Goal: Task Accomplishment & Management: Complete application form

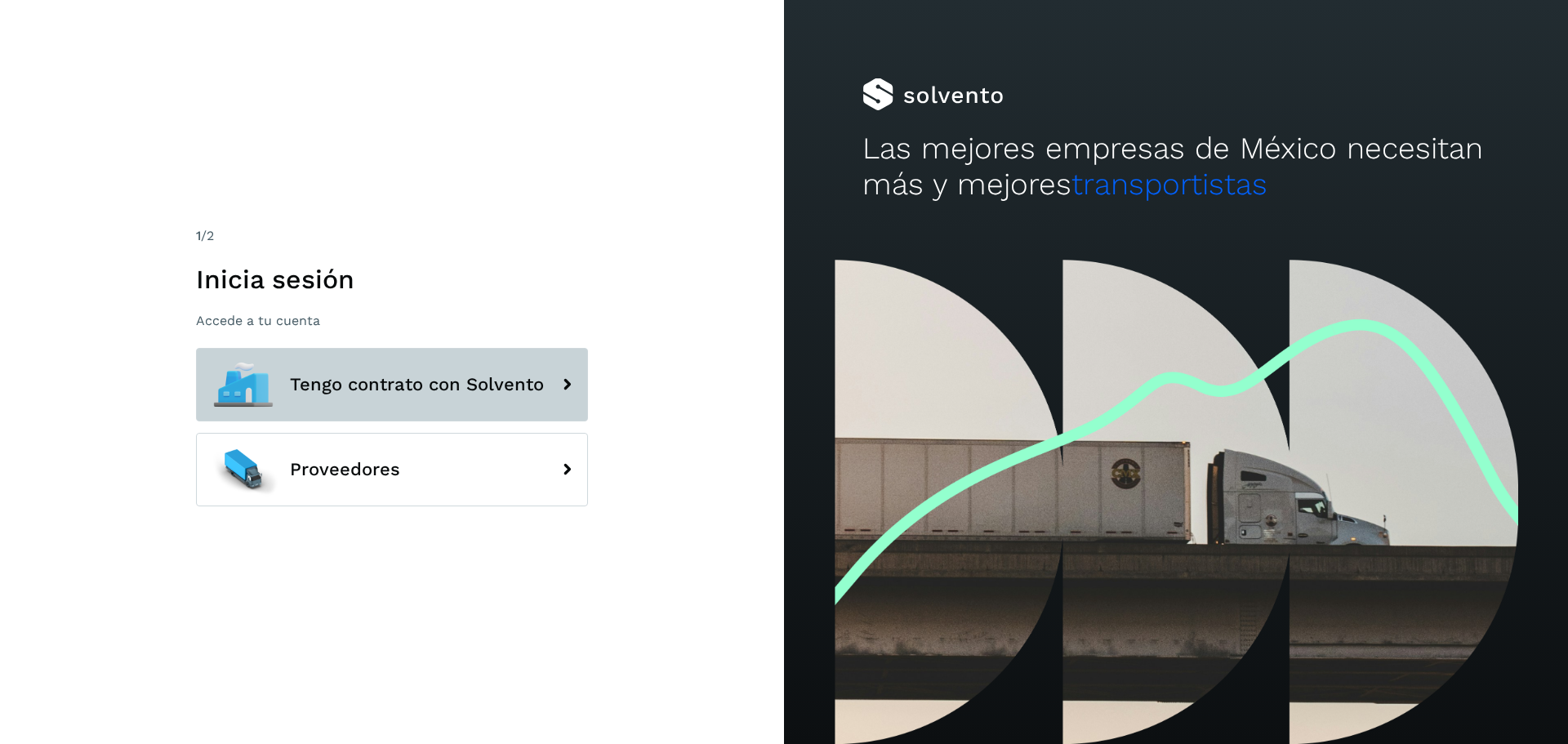
click at [448, 396] on button "Tengo contrato con Solvento" at bounding box center [392, 384] width 392 height 73
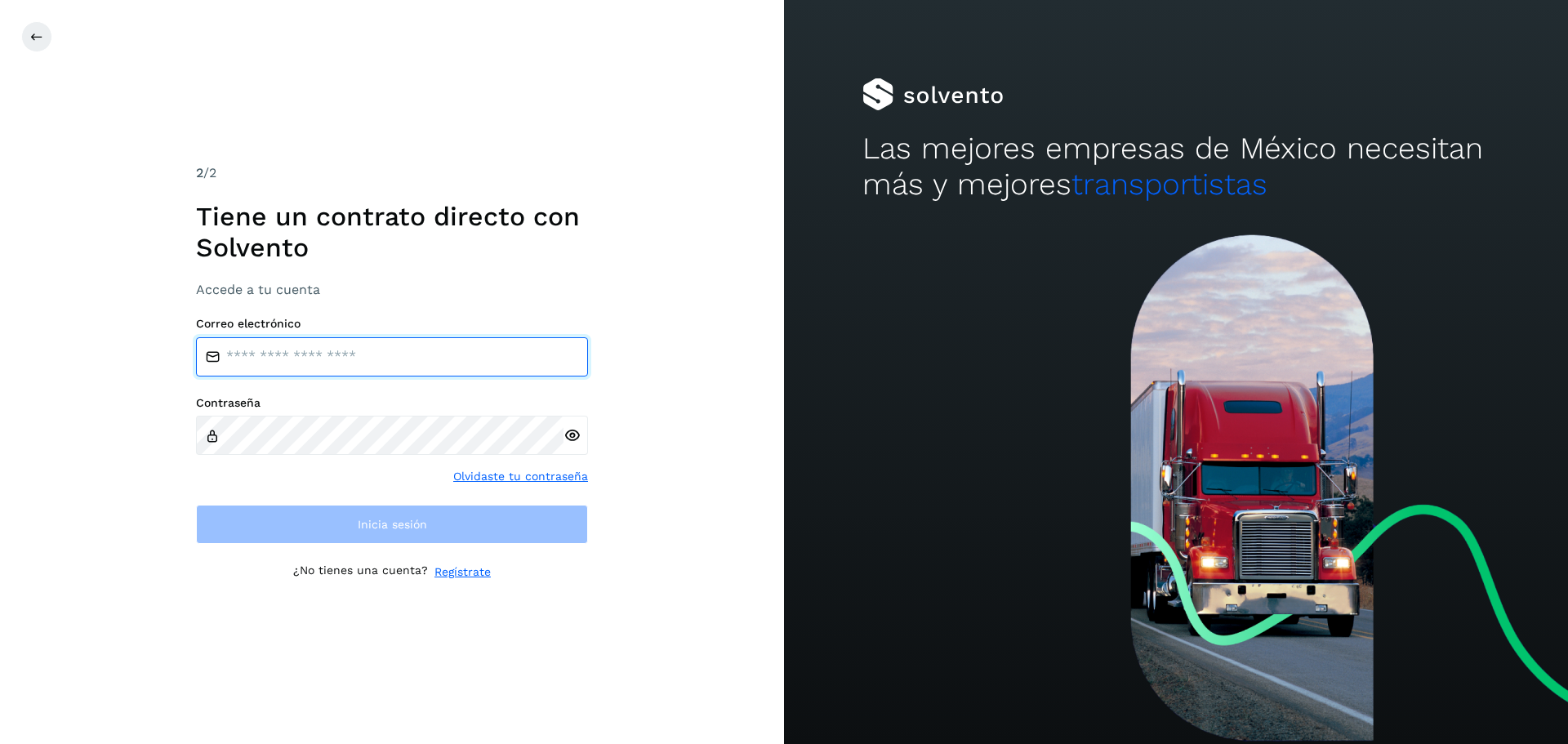
click at [420, 348] on input "email" at bounding box center [392, 357] width 392 height 40
click at [468, 573] on link "Regístrate" at bounding box center [462, 571] width 56 height 17
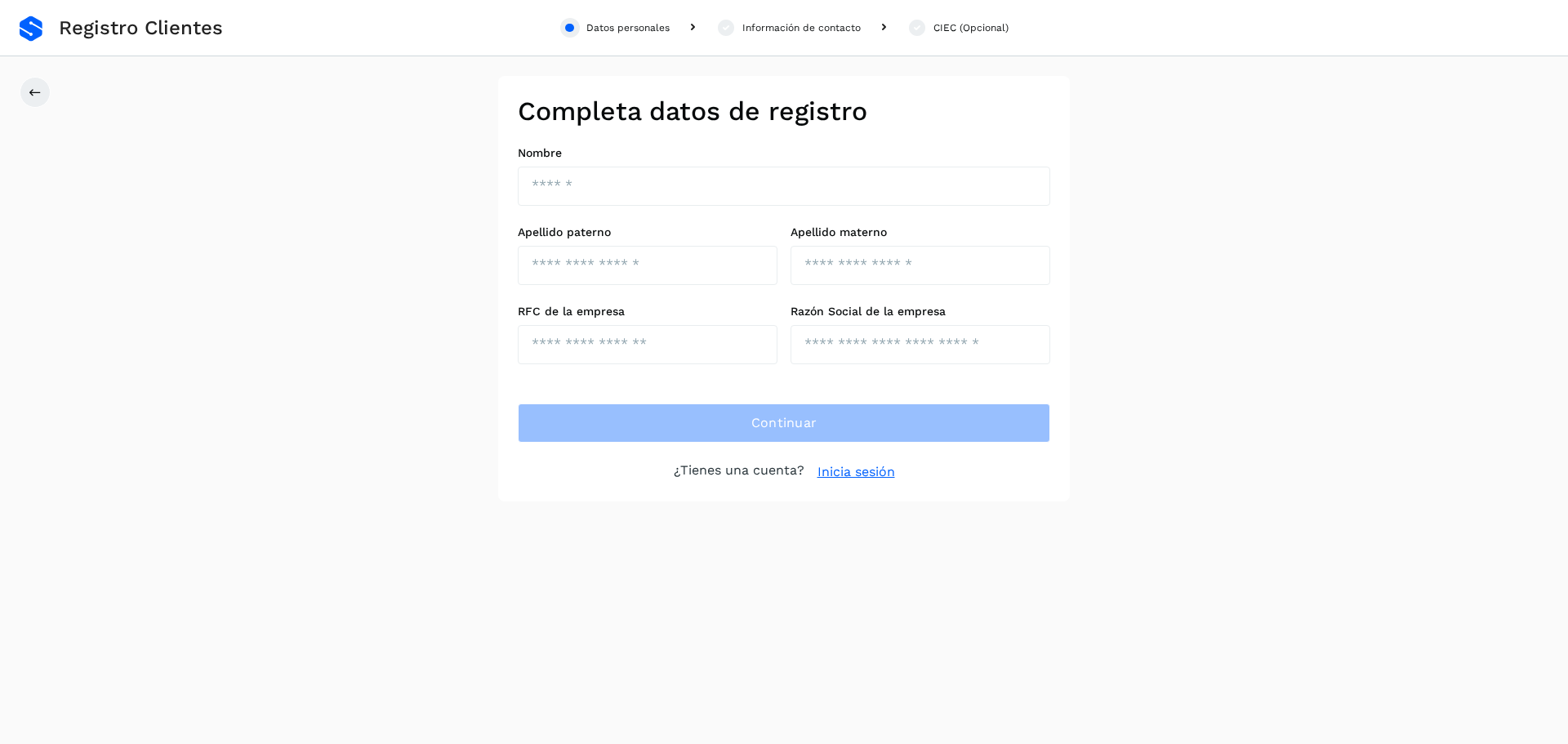
click at [843, 476] on link "Inicia sesión" at bounding box center [856, 472] width 77 height 20
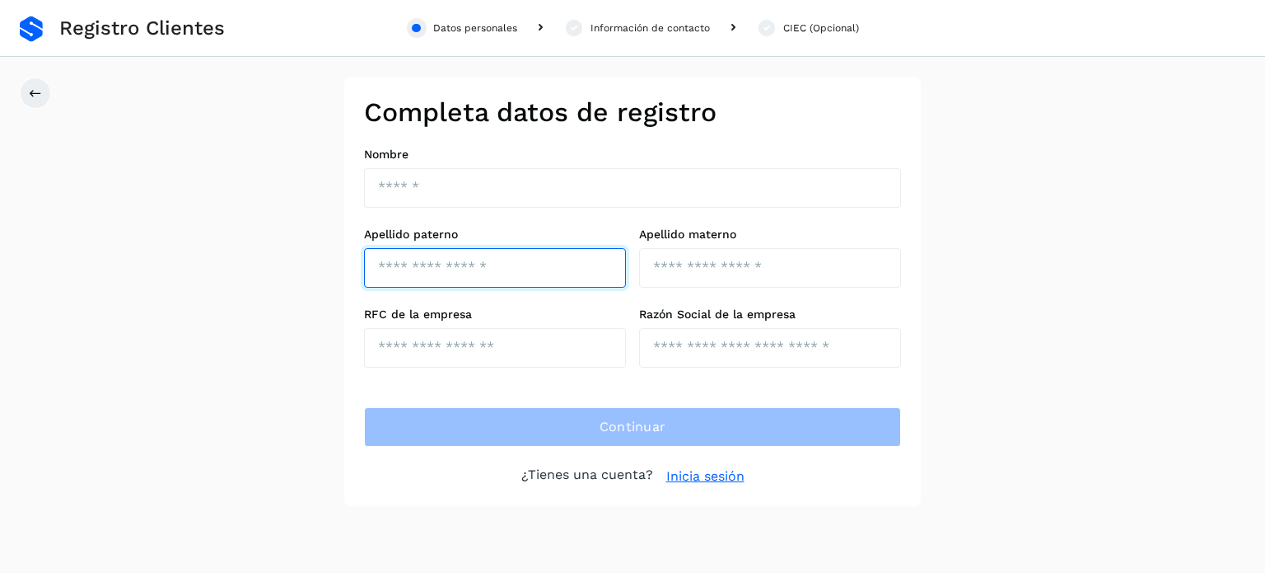
click at [463, 255] on input "text" at bounding box center [495, 268] width 262 height 40
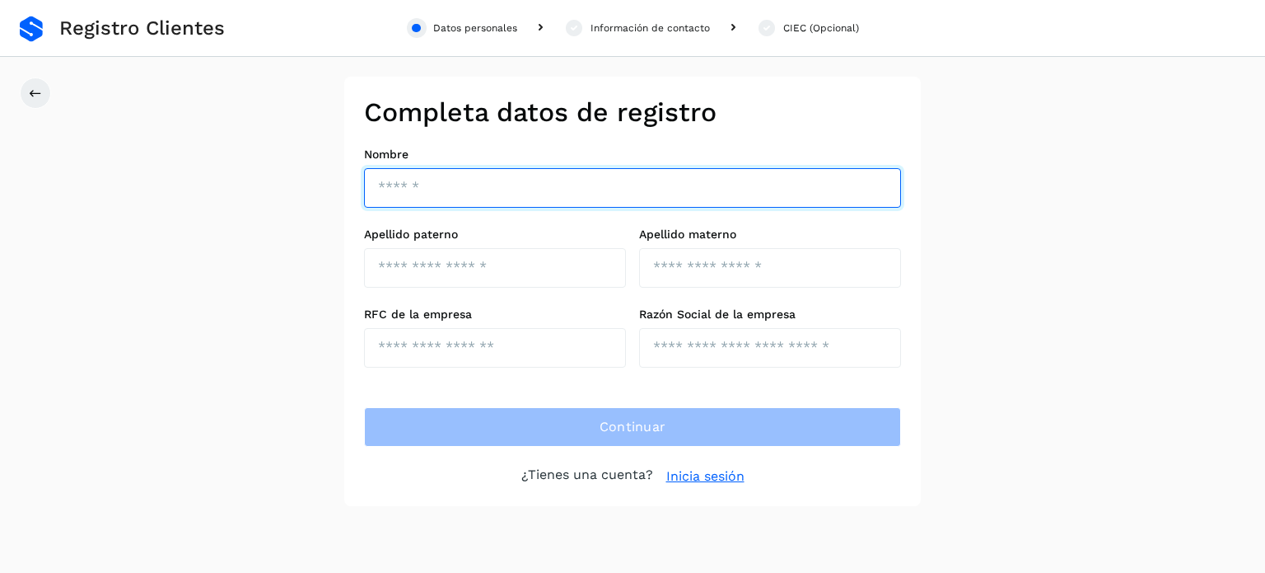
click at [450, 196] on input "text" at bounding box center [632, 188] width 537 height 40
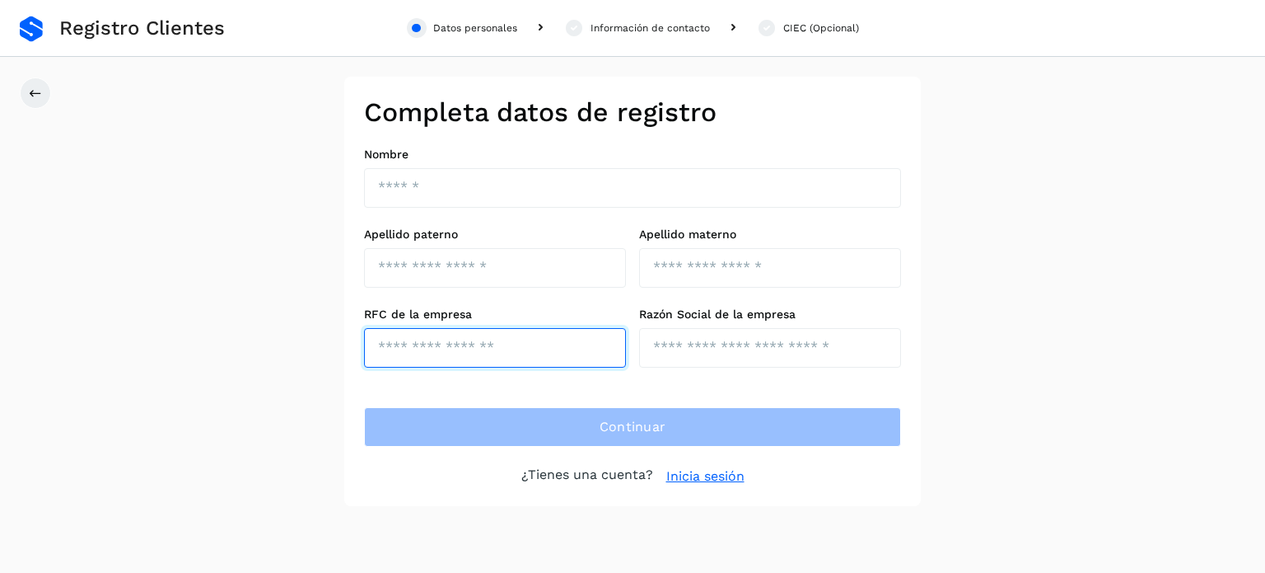
click at [391, 329] on input "text" at bounding box center [495, 348] width 262 height 40
click at [688, 474] on link "Inicia sesión" at bounding box center [705, 476] width 78 height 20
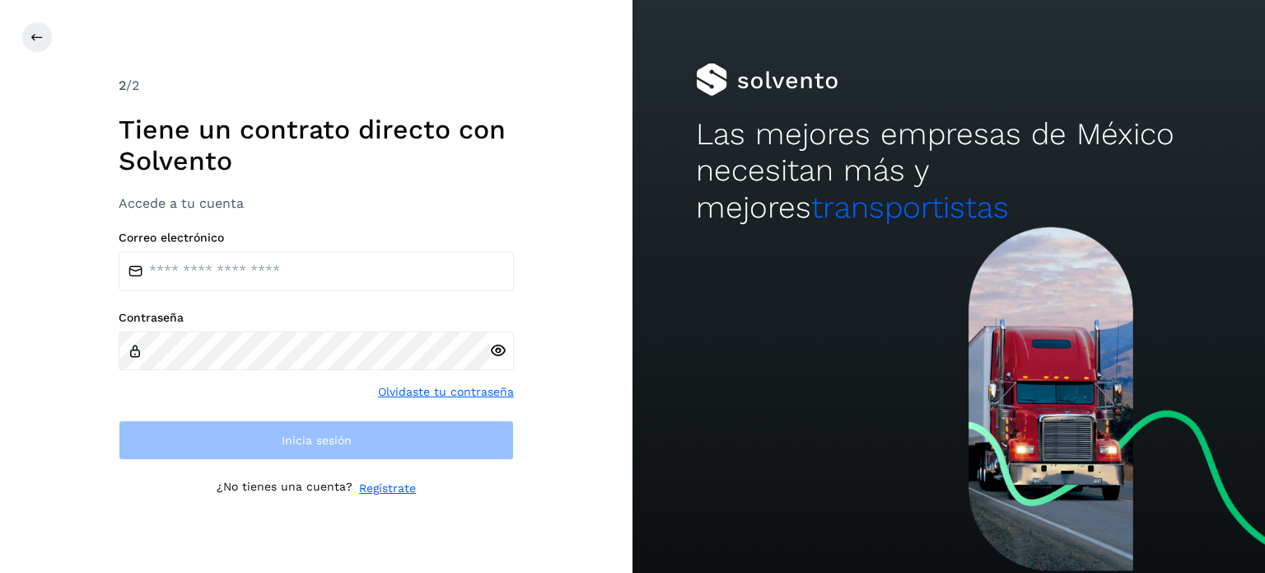
click at [330, 249] on div "Correo electrónico" at bounding box center [316, 261] width 395 height 60
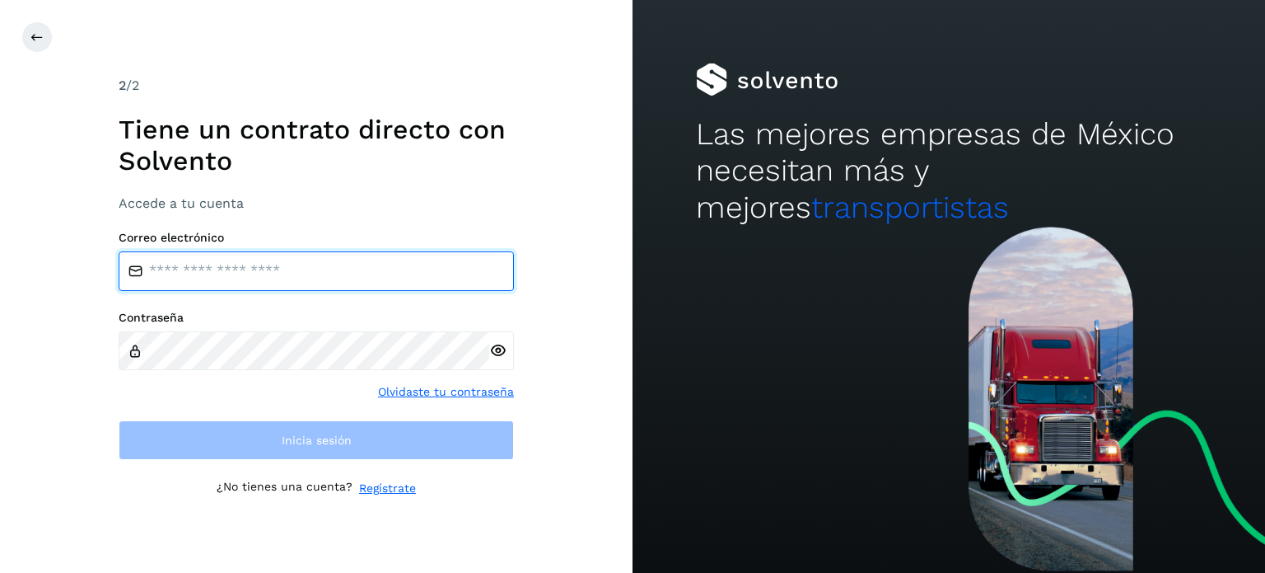
click at [320, 273] on input "email" at bounding box center [316, 271] width 395 height 40
paste input "**********"
type input "**********"
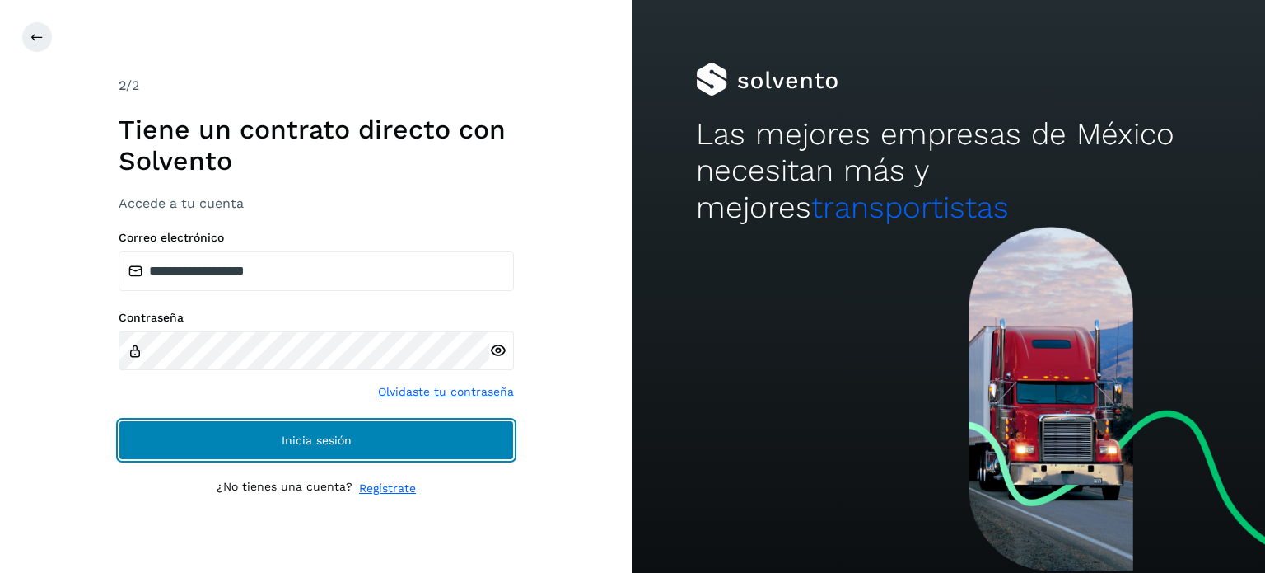
click at [273, 437] on button "Inicia sesión" at bounding box center [316, 440] width 395 height 40
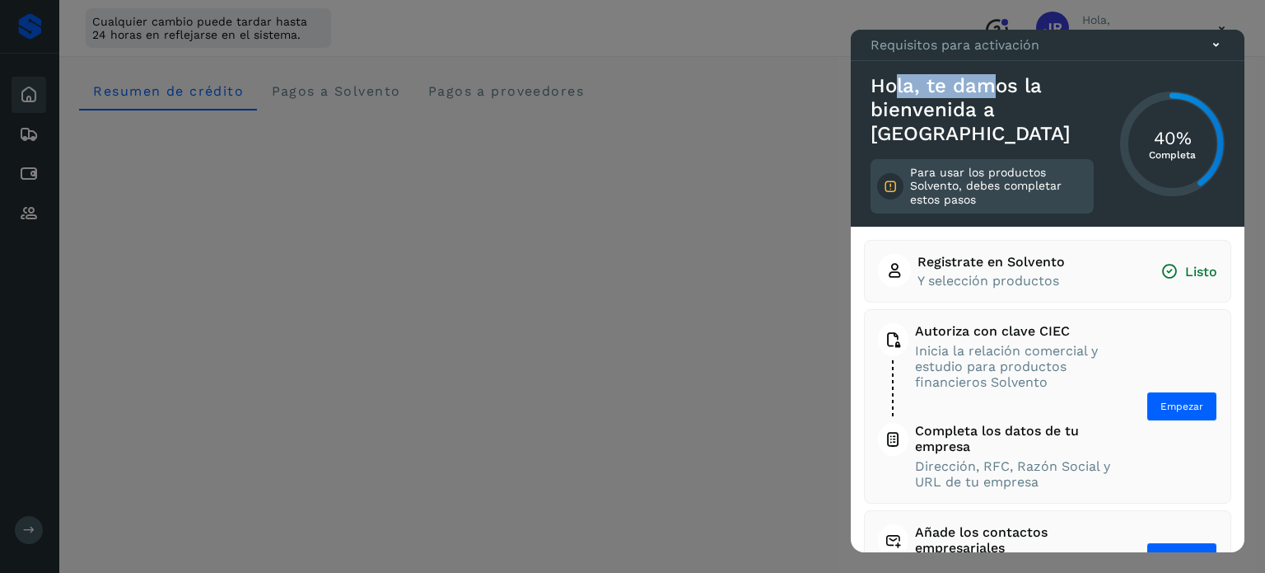
drag, startPoint x: 895, startPoint y: 110, endPoint x: 991, endPoint y: 118, distance: 96.7
click at [991, 118] on h3 "Hola, te damos la bienvenida a Solvento" at bounding box center [982, 109] width 223 height 71
click at [1172, 399] on span "Empezar" at bounding box center [1182, 406] width 43 height 15
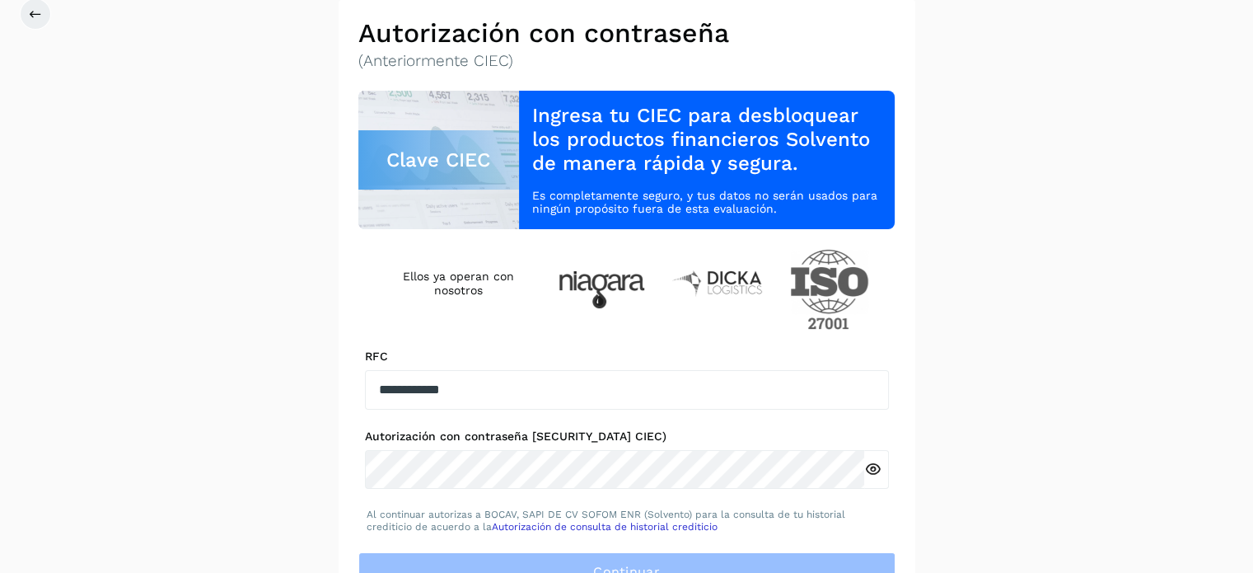
scroll to position [191, 0]
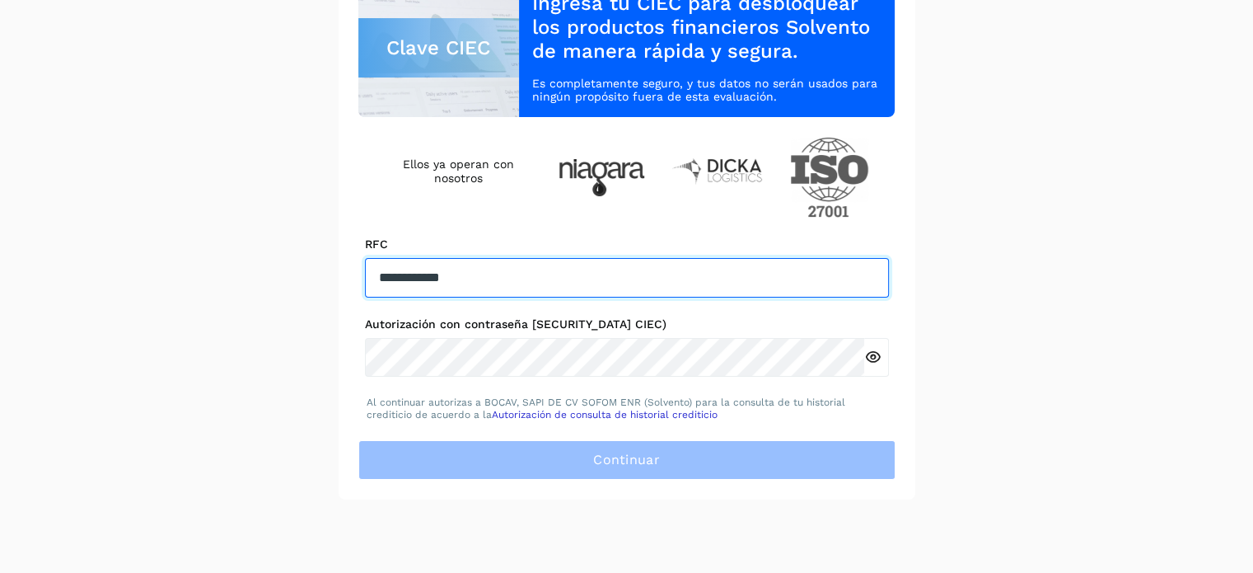
click at [537, 275] on input "**********" at bounding box center [627, 278] width 524 height 40
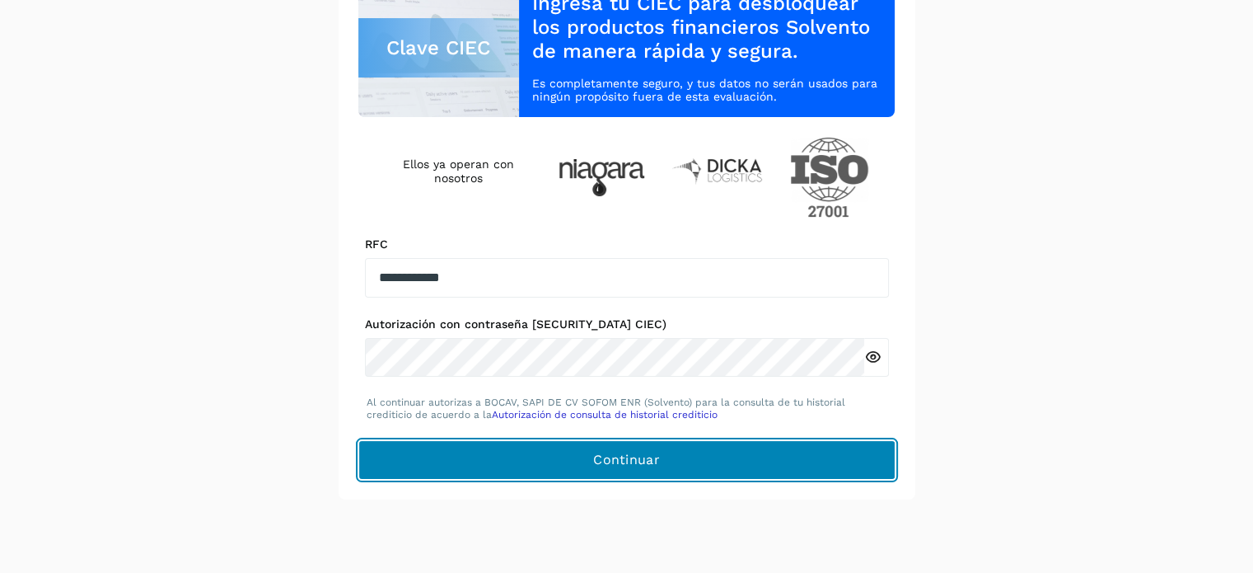
click at [476, 454] on button "Continuar" at bounding box center [626, 460] width 537 height 40
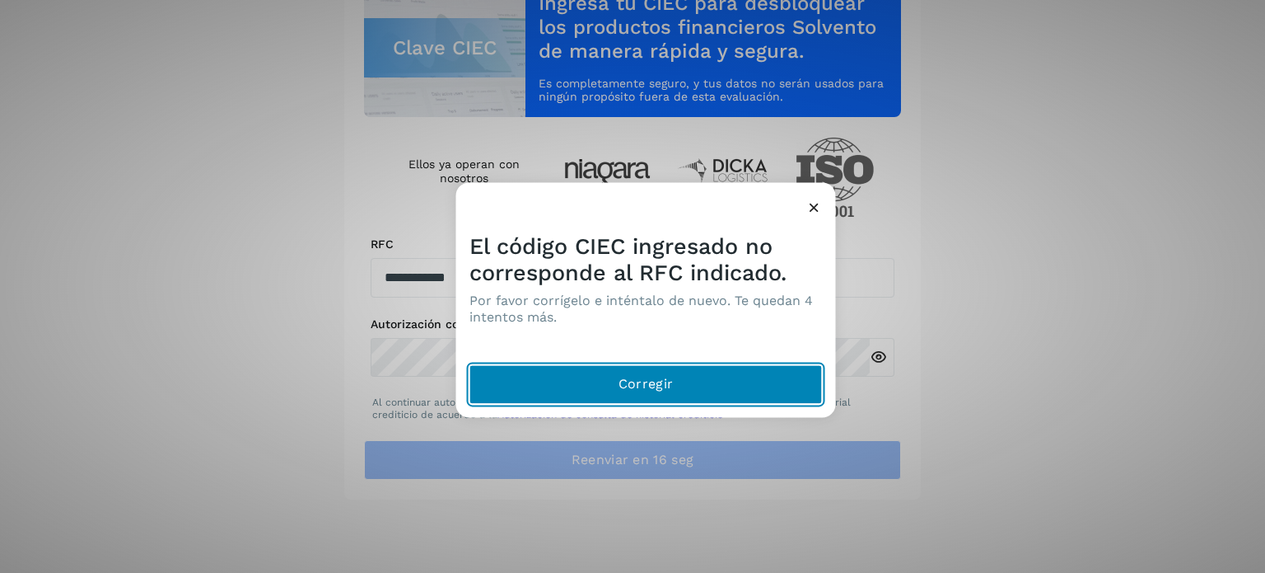
click at [528, 398] on button "Corregir" at bounding box center [646, 384] width 353 height 40
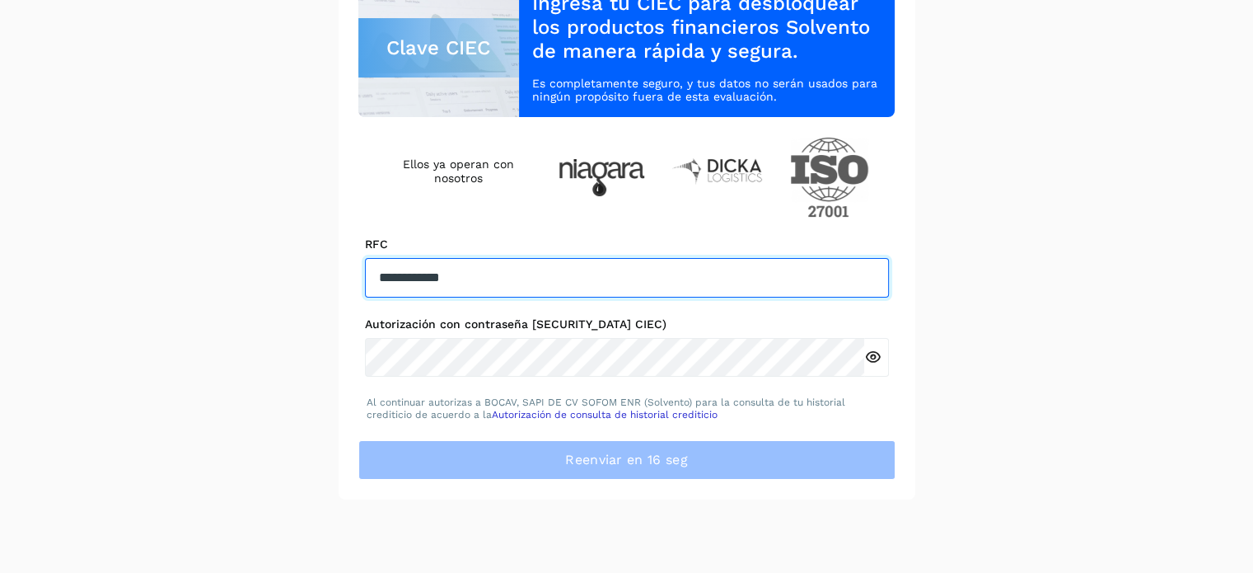
click at [480, 283] on input "**********" at bounding box center [627, 278] width 524 height 40
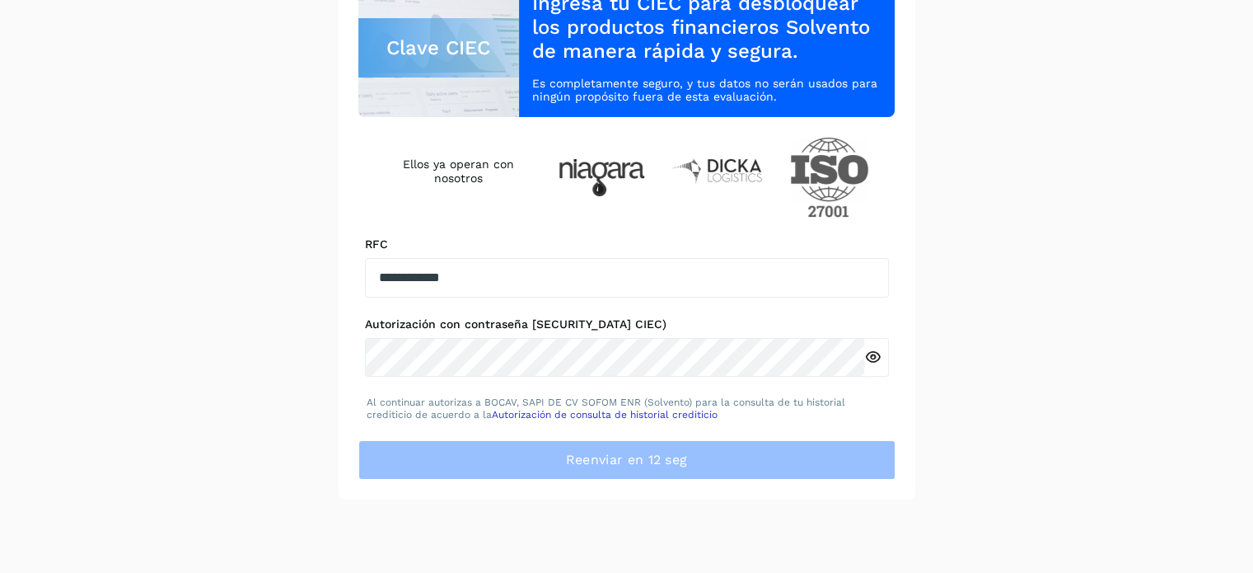
click at [872, 358] on icon at bounding box center [872, 356] width 17 height 17
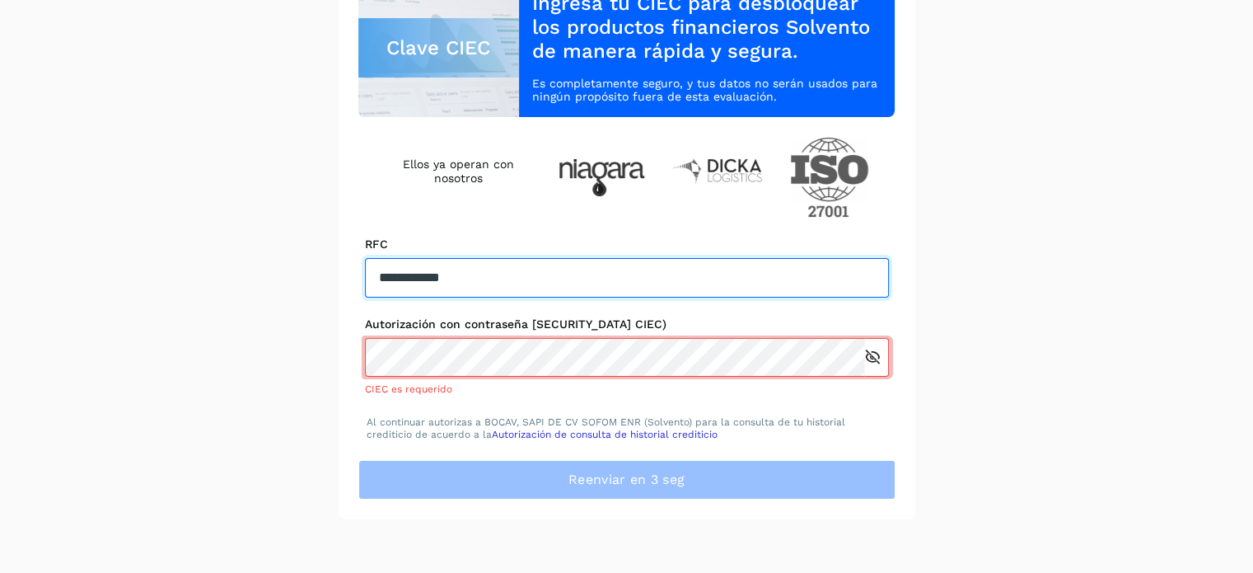
click at [567, 274] on input "**********" at bounding box center [627, 278] width 524 height 40
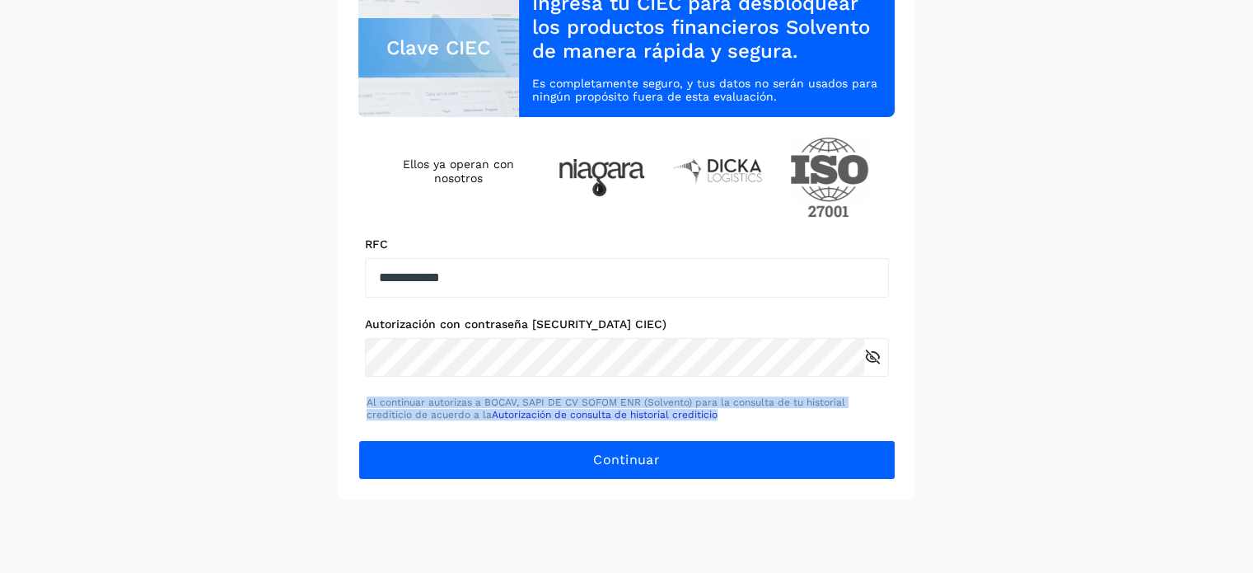
drag, startPoint x: 363, startPoint y: 400, endPoint x: 797, endPoint y: 423, distance: 434.7
click at [805, 419] on div "Al continuar autorizas a BOCAV, SAPI DE CV SOFOM ENR (Solvento) para la consult…" at bounding box center [626, 408] width 537 height 24
click at [707, 414] on link "Autorización de consulta de historial crediticio" at bounding box center [605, 415] width 226 height 12
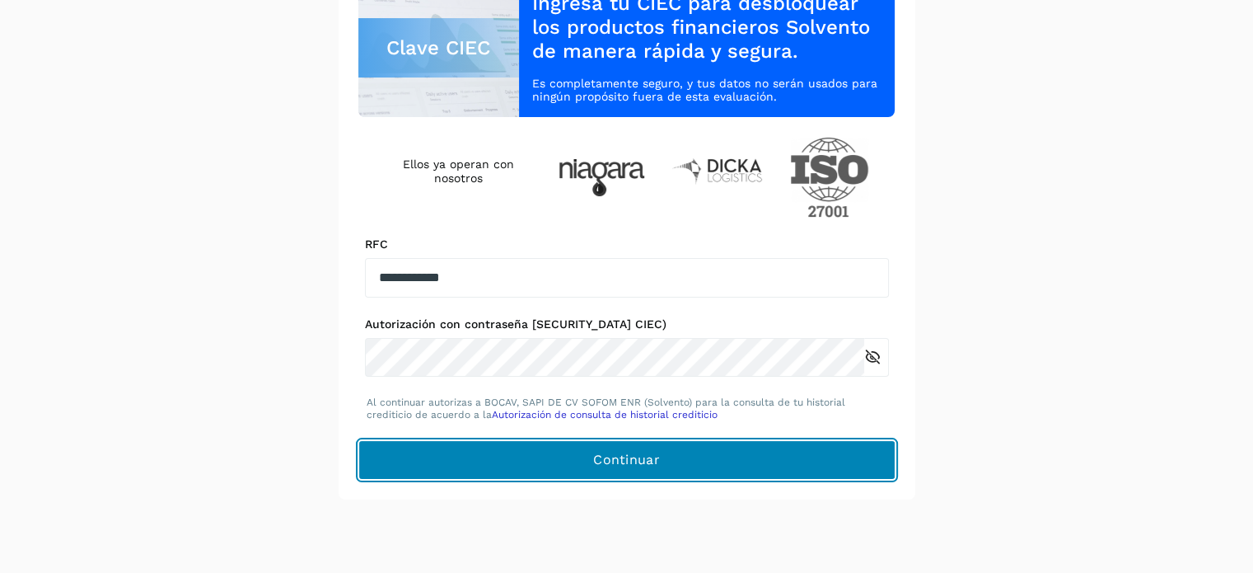
click at [813, 441] on button "Continuar" at bounding box center [626, 460] width 537 height 40
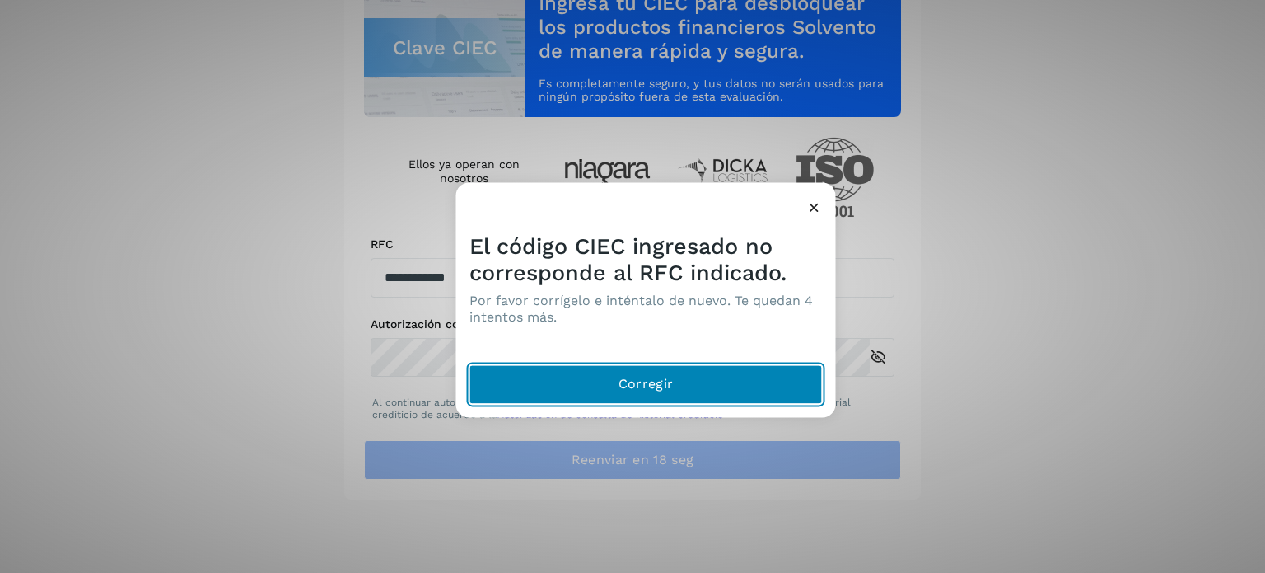
click at [738, 375] on button "Corregir" at bounding box center [646, 384] width 353 height 40
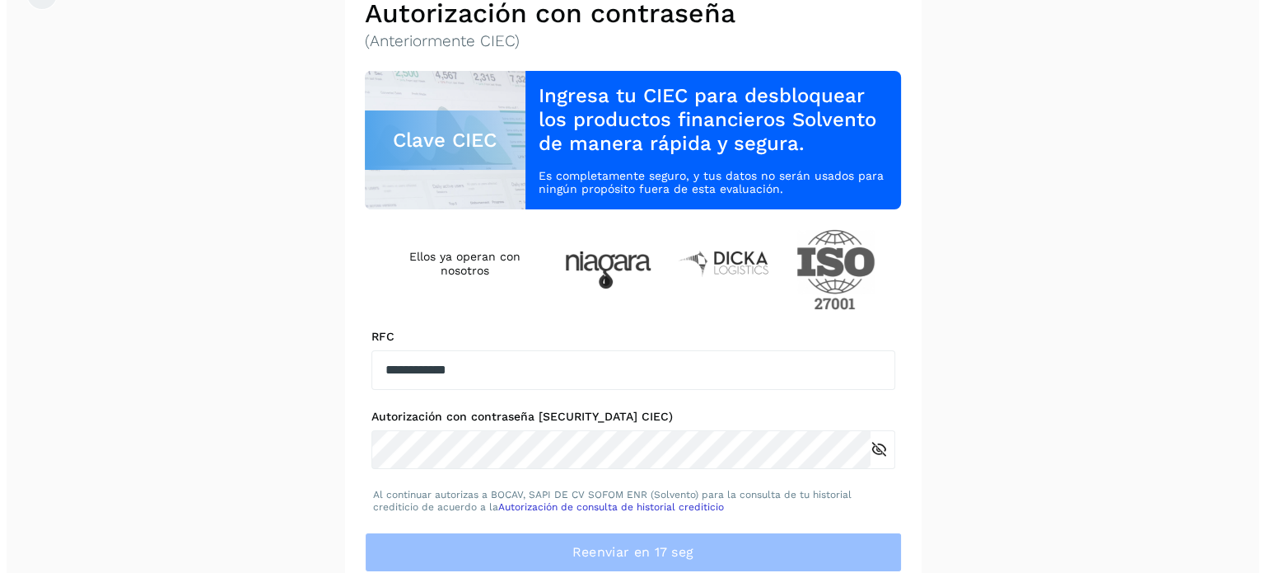
scroll to position [0, 0]
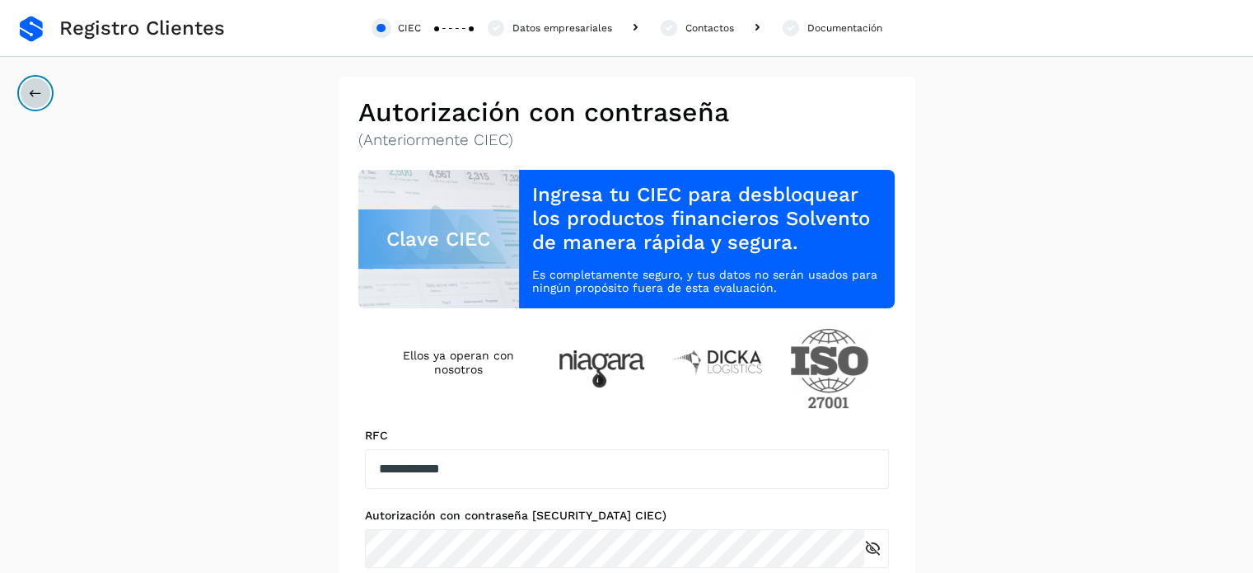
click at [30, 87] on icon at bounding box center [35, 93] width 13 height 13
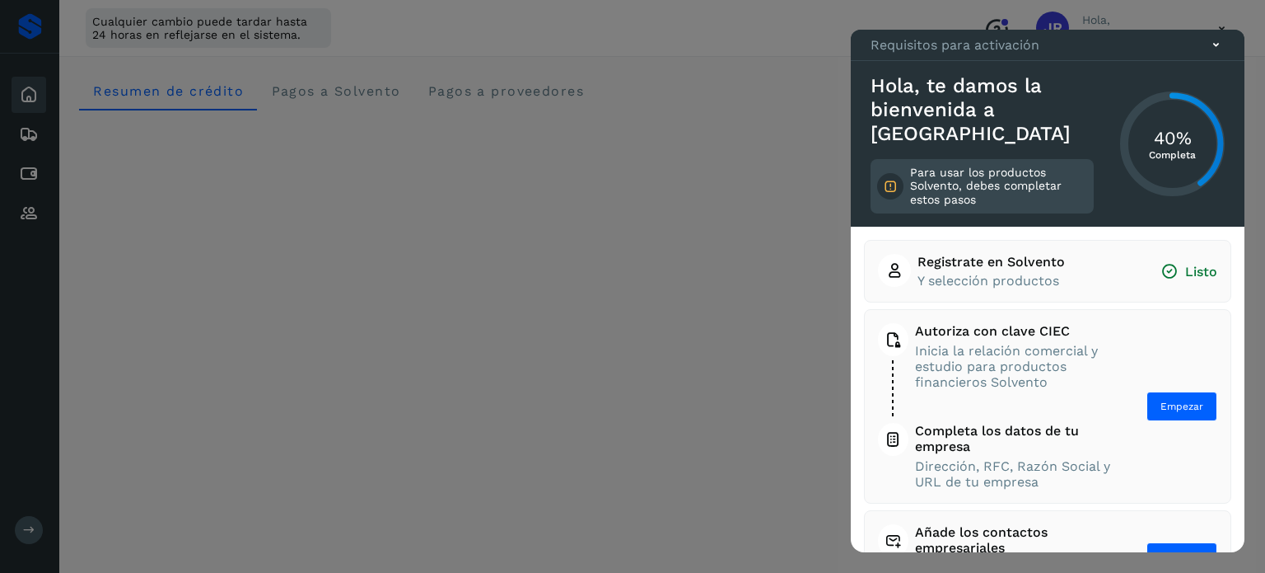
click at [1222, 54] on icon at bounding box center [1216, 44] width 17 height 17
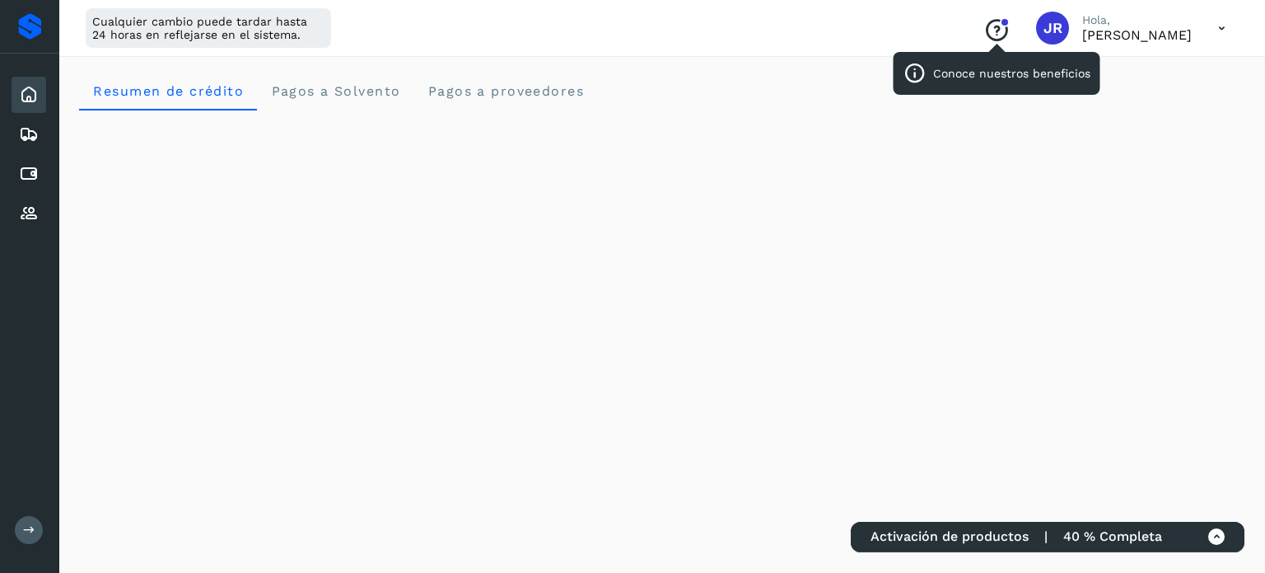
click at [984, 42] on icon "Conoce nuestros beneficios" at bounding box center [997, 30] width 26 height 26
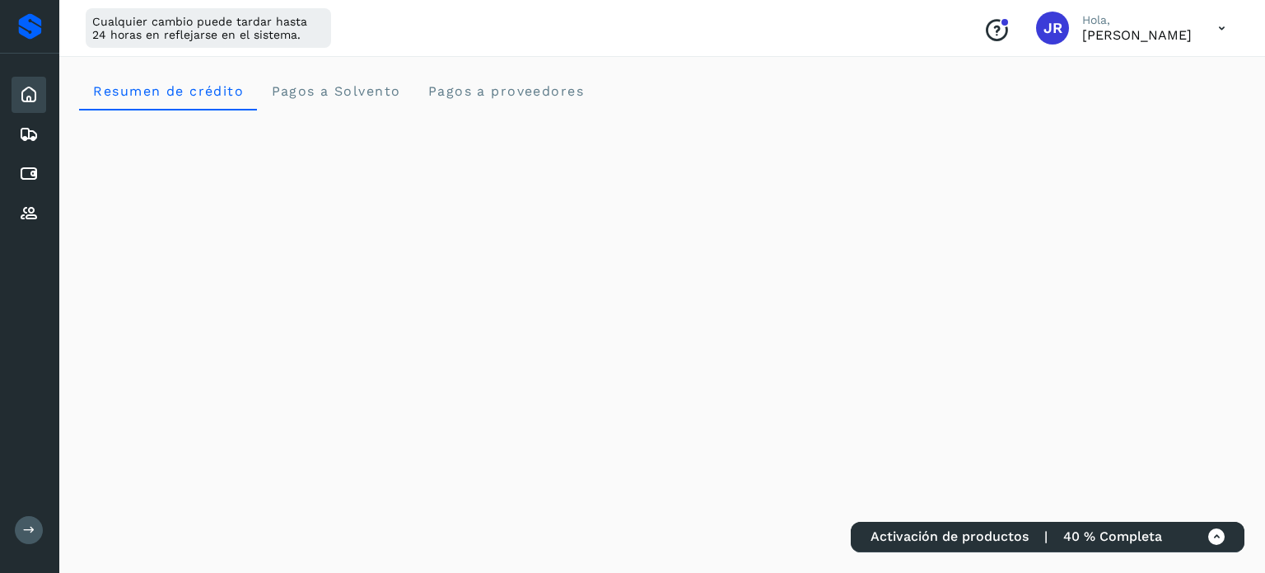
click at [1150, 532] on span "40 % Completa" at bounding box center [1113, 536] width 99 height 16
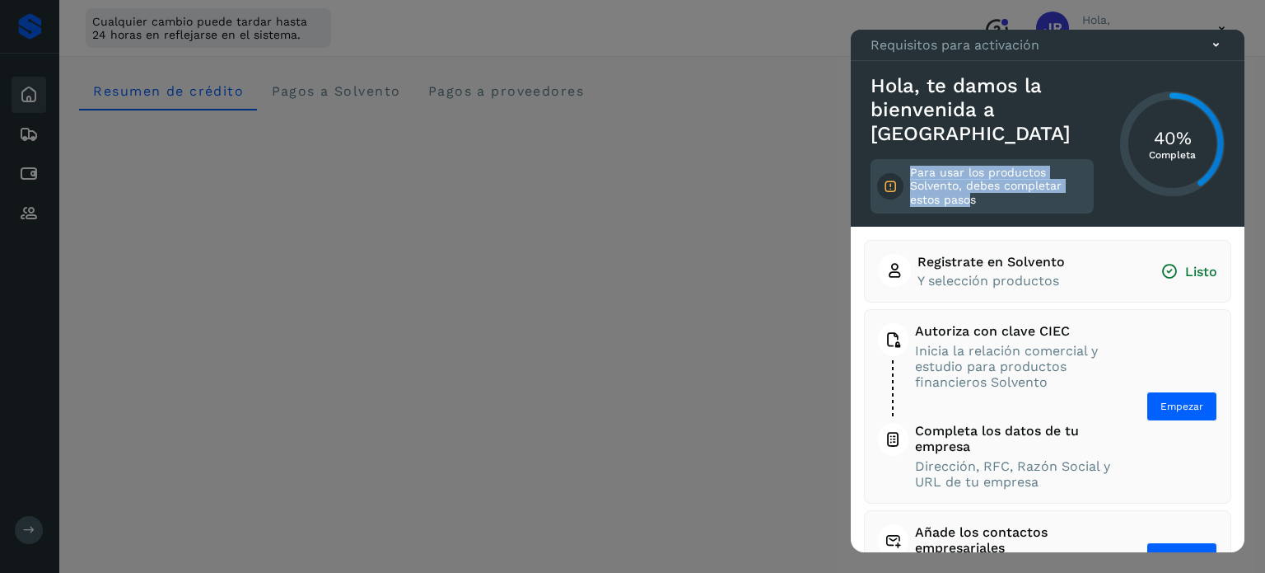
drag, startPoint x: 913, startPoint y: 171, endPoint x: 971, endPoint y: 208, distance: 69.3
click at [971, 208] on div "Para usar los productos Solvento, debes completar estos pasos" at bounding box center [982, 186] width 223 height 54
click at [1012, 86] on div "Hola, te damos la bienvenida a Solvento Para usar los productos Solvento, debes…" at bounding box center [1048, 144] width 394 height 166
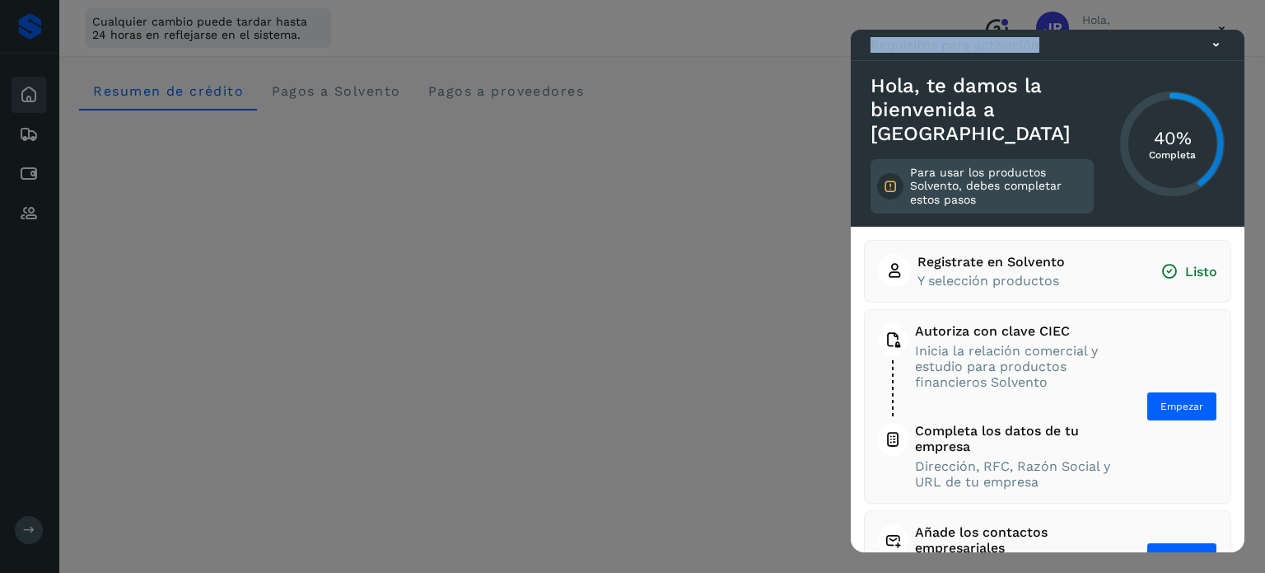
drag, startPoint x: 1045, startPoint y: 72, endPoint x: 866, endPoint y: 83, distance: 179.1
click at [866, 61] on div "Requisitos para activación" at bounding box center [1048, 45] width 394 height 31
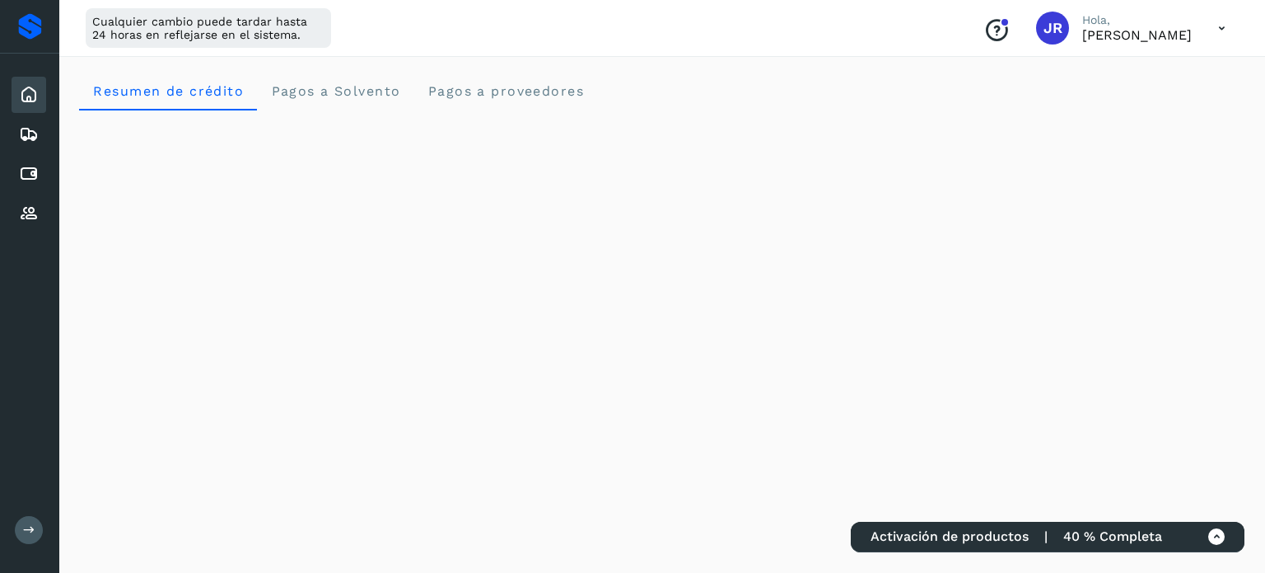
click at [1217, 543] on icon at bounding box center [1217, 536] width 17 height 17
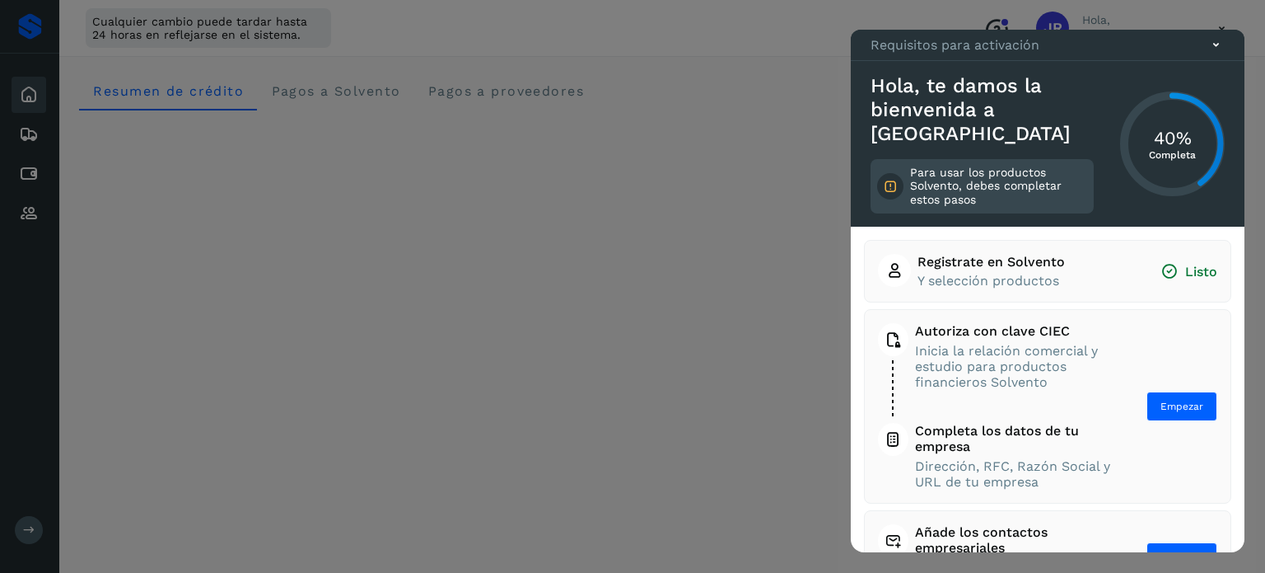
drag, startPoint x: 1194, startPoint y: 269, endPoint x: 944, endPoint y: 276, distance: 249.7
click at [944, 276] on button "Registrate en Solvento Y selección productos Listo" at bounding box center [1047, 271] width 339 height 35
click at [923, 355] on span "Inicia la relación comercial y estudio para productos financieros Solvento" at bounding box center [1015, 367] width 200 height 48
click at [1180, 414] on button "Empezar" at bounding box center [1182, 406] width 71 height 30
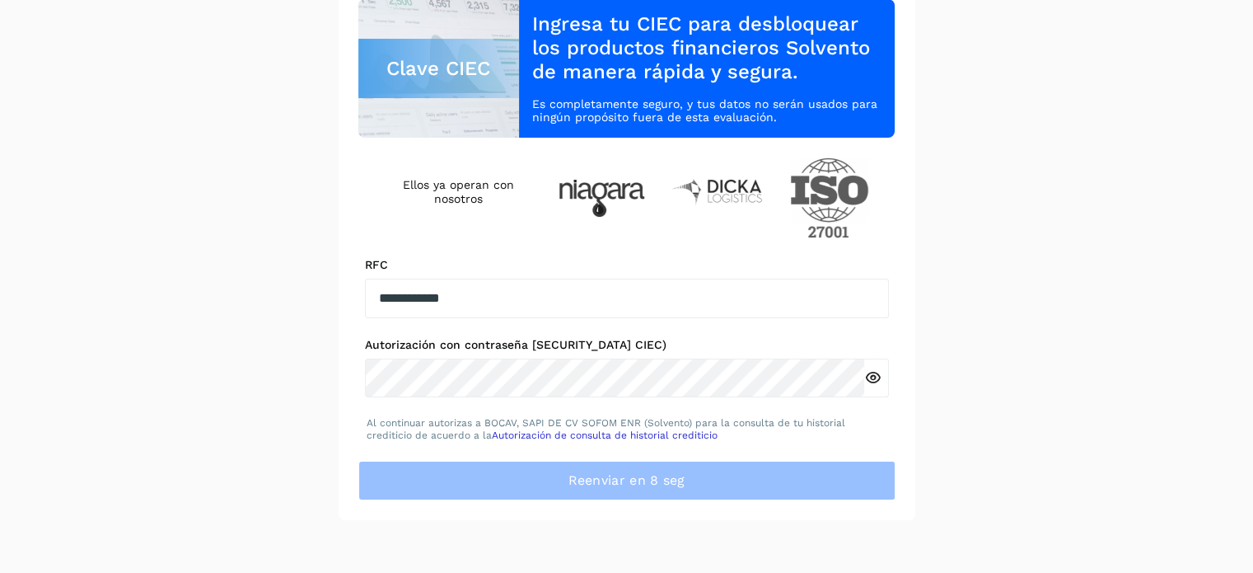
scroll to position [191, 0]
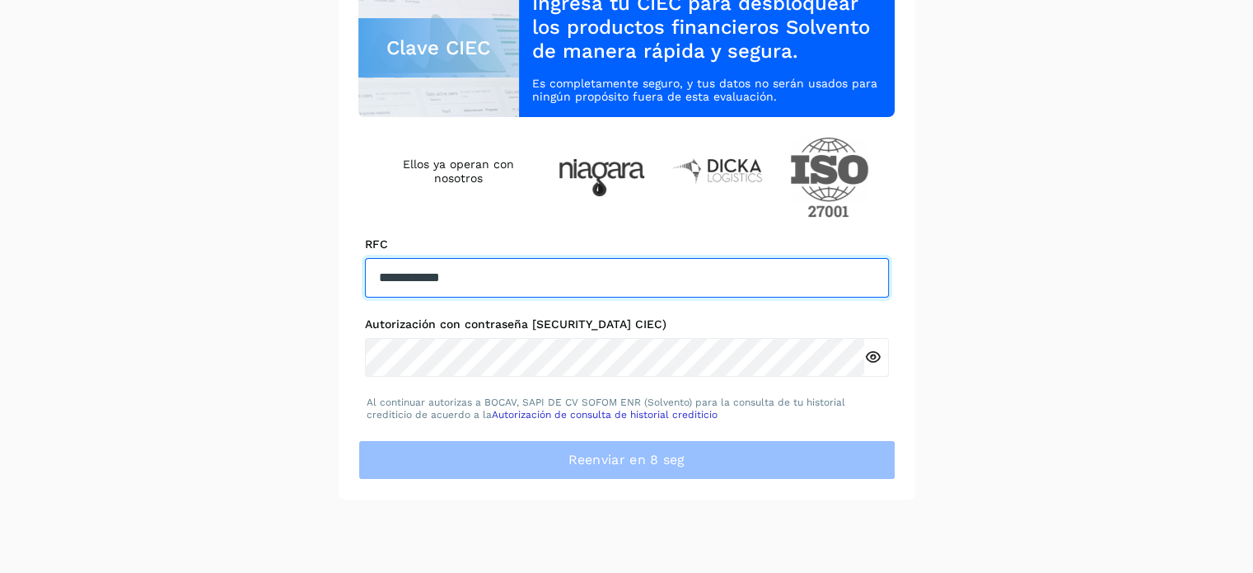
click at [450, 291] on input "**********" at bounding box center [627, 278] width 524 height 40
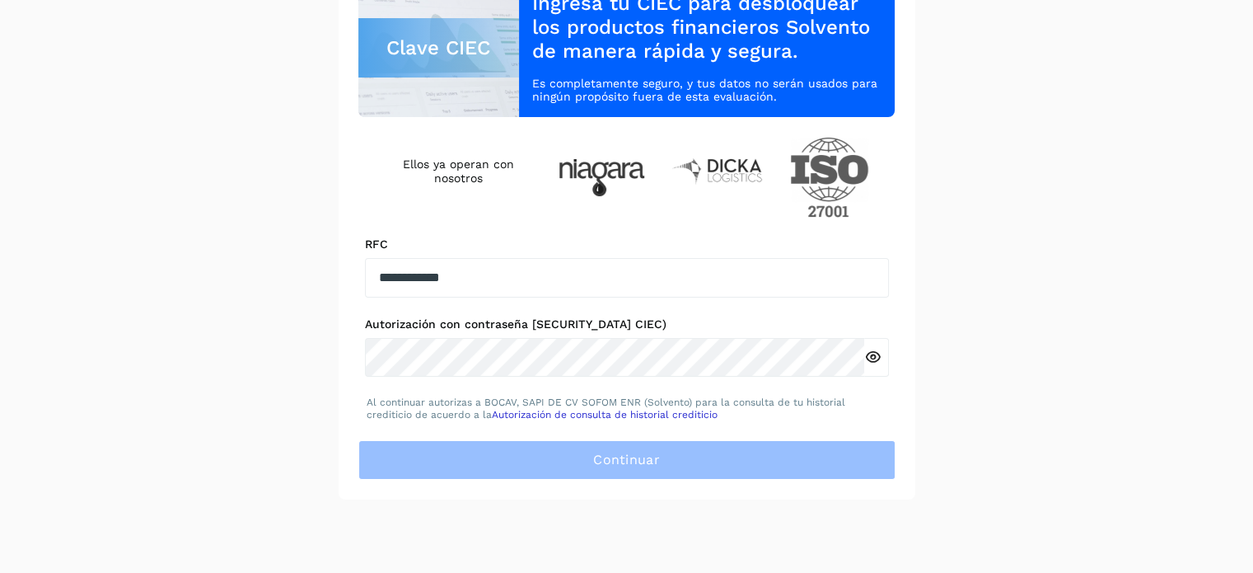
click at [339, 382] on div "**********" at bounding box center [627, 192] width 577 height 614
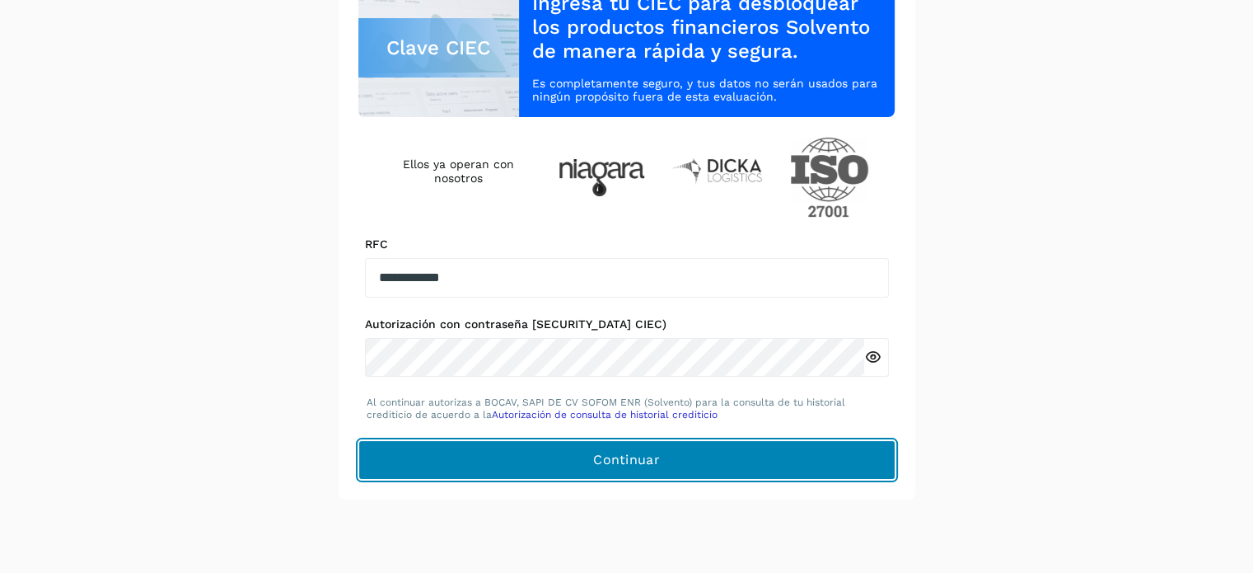
click at [479, 445] on button "Continuar" at bounding box center [626, 460] width 537 height 40
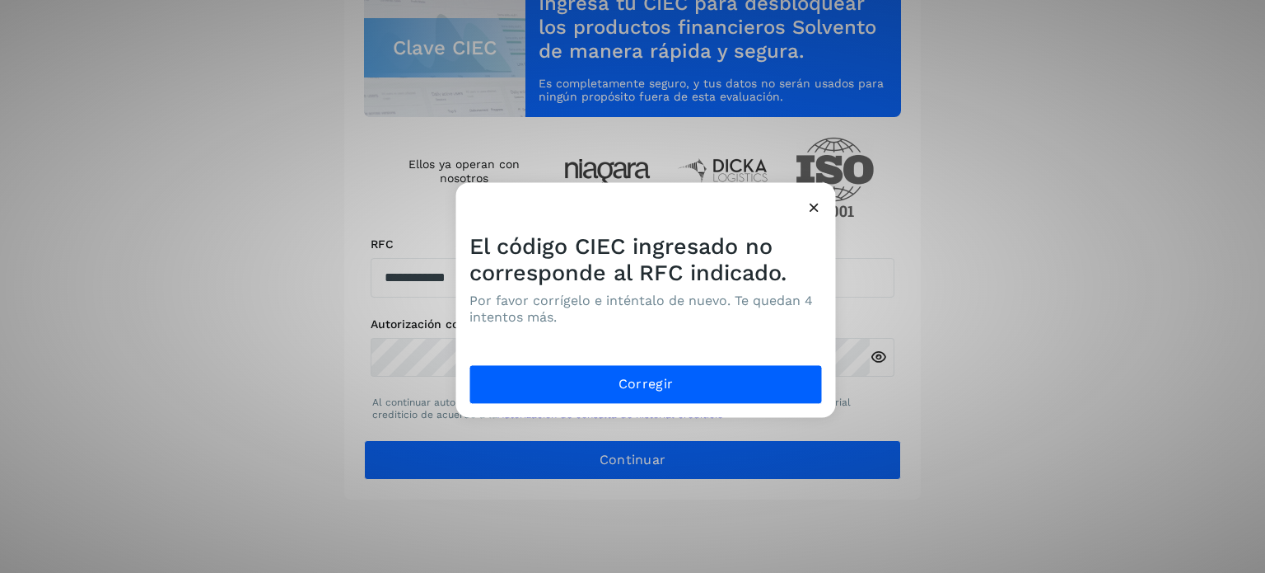
click at [1055, 266] on div "El código CIEC ingresado no corresponde al RFC indicado. Por favor corrígelo e …" at bounding box center [632, 286] width 1265 height 573
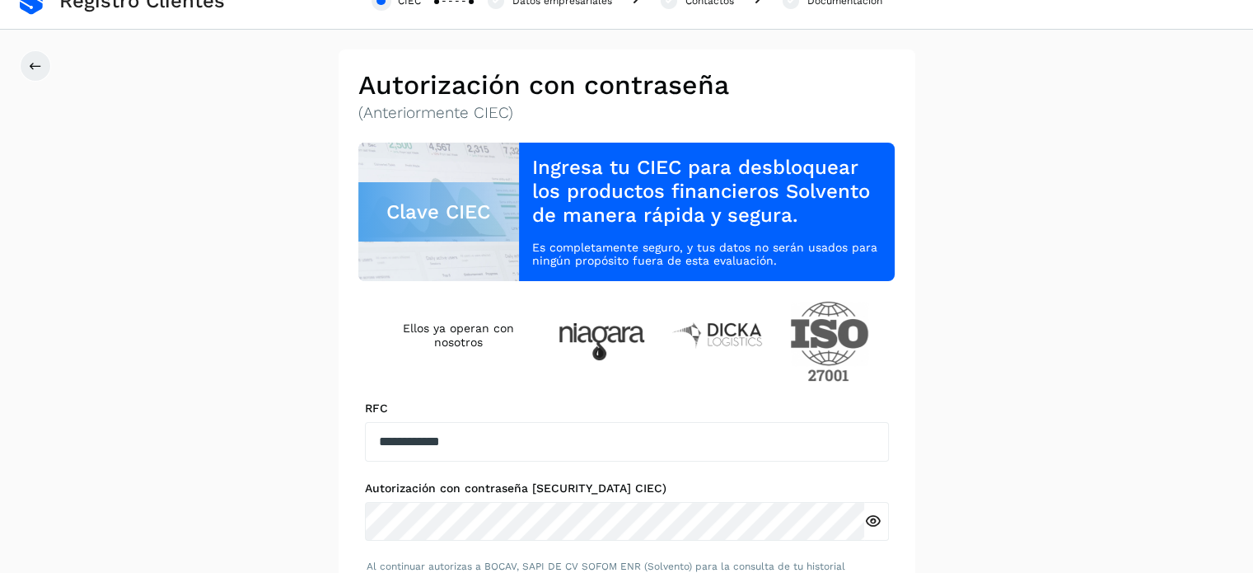
scroll to position [26, 0]
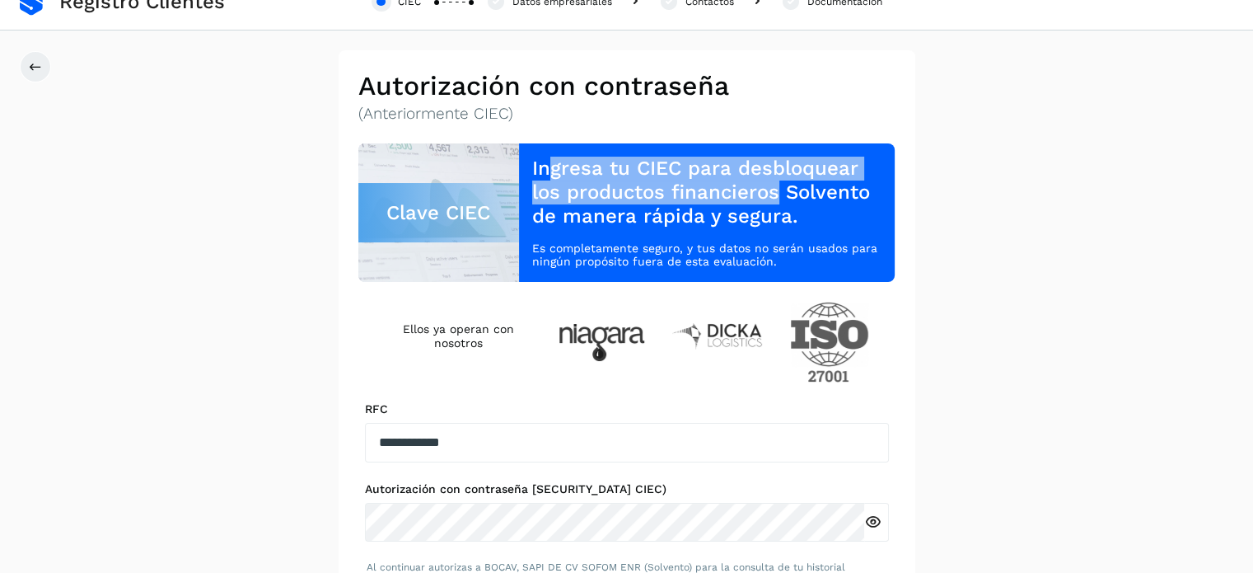
drag, startPoint x: 557, startPoint y: 172, endPoint x: 779, endPoint y: 197, distance: 223.8
click at [779, 197] on h3 "Ingresa tu CIEC para desbloquear los productos financieros Solvento de manera r…" at bounding box center [706, 192] width 349 height 71
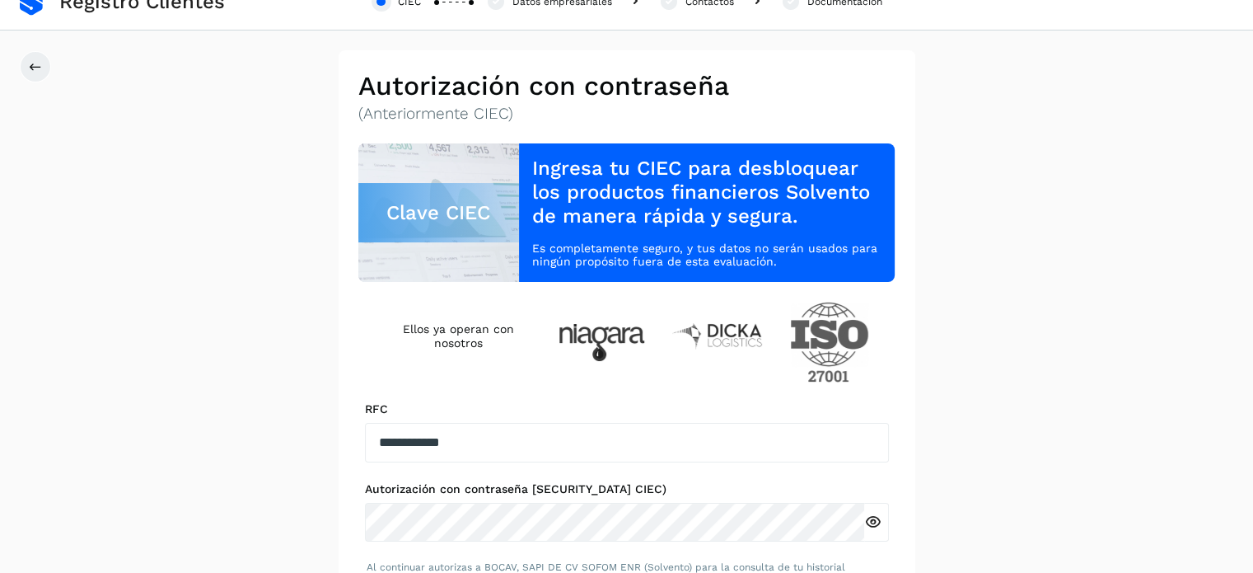
click at [699, 243] on p "Es completamente seguro, y tus datos no serán usados para ningún propósito fuer…" at bounding box center [706, 255] width 349 height 28
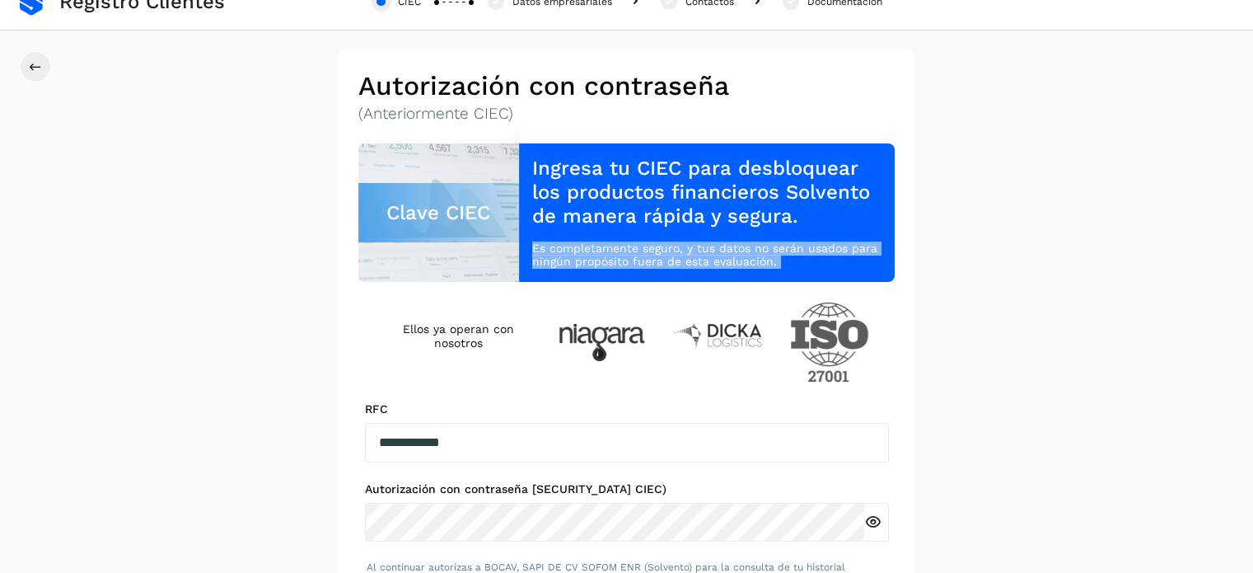
click at [699, 243] on p "Es completamente seguro, y tus datos no serán usados para ningún propósito fuer…" at bounding box center [706, 255] width 349 height 28
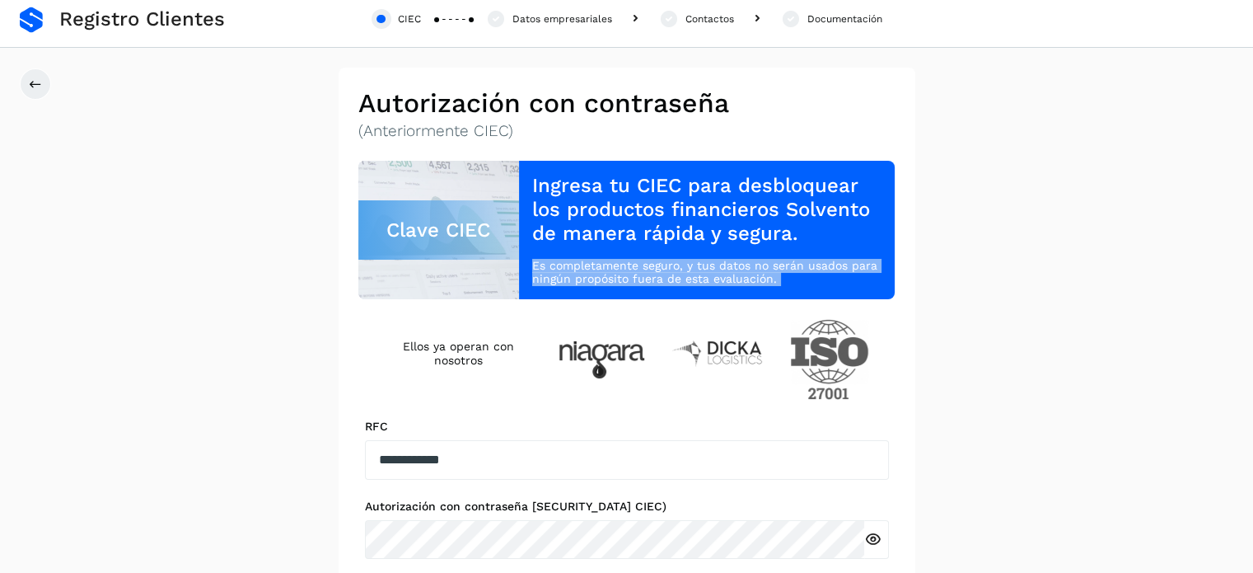
scroll to position [0, 0]
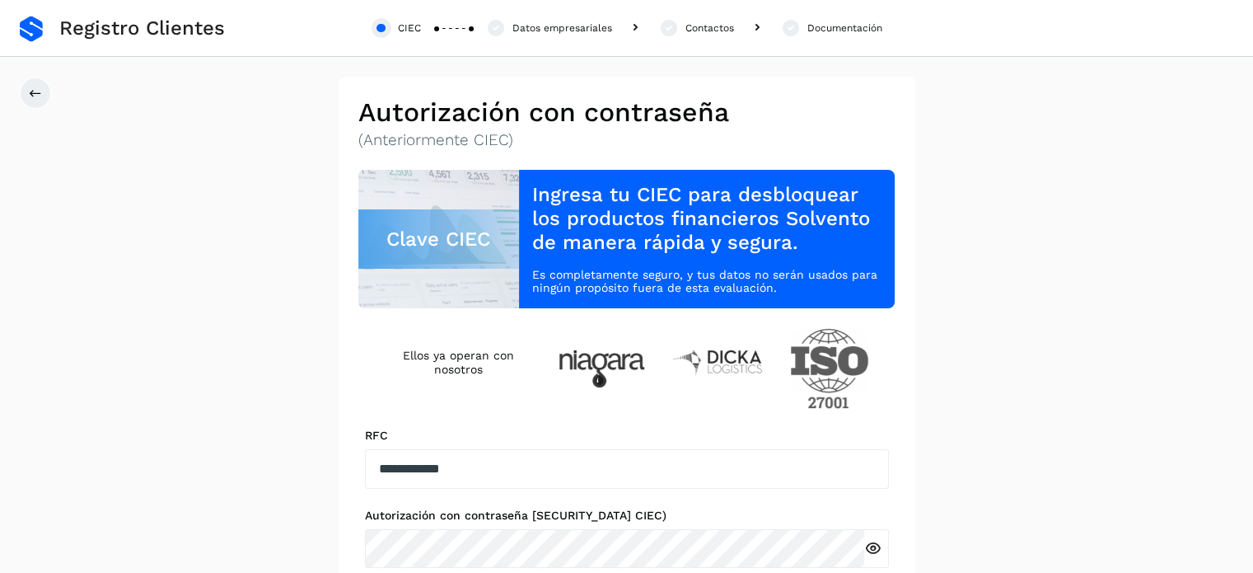
click at [511, 176] on div "Clave CIEC" at bounding box center [438, 239] width 161 height 138
drag, startPoint x: 445, startPoint y: 213, endPoint x: 469, endPoint y: 266, distance: 57.9
click at [469, 266] on div "Clave CIEC" at bounding box center [438, 239] width 161 height 138
drag, startPoint x: 367, startPoint y: 151, endPoint x: 489, endPoint y: 169, distance: 123.3
click at [490, 169] on div "**********" at bounding box center [627, 384] width 577 height 614
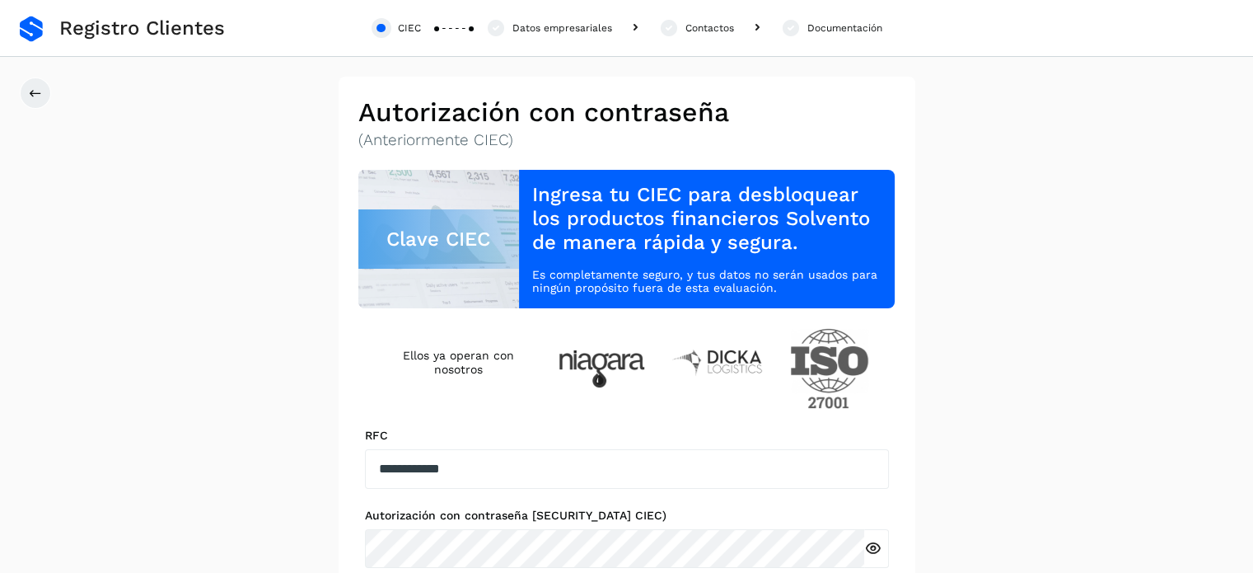
click at [528, 22] on div "Datos empresariales" at bounding box center [562, 28] width 100 height 15
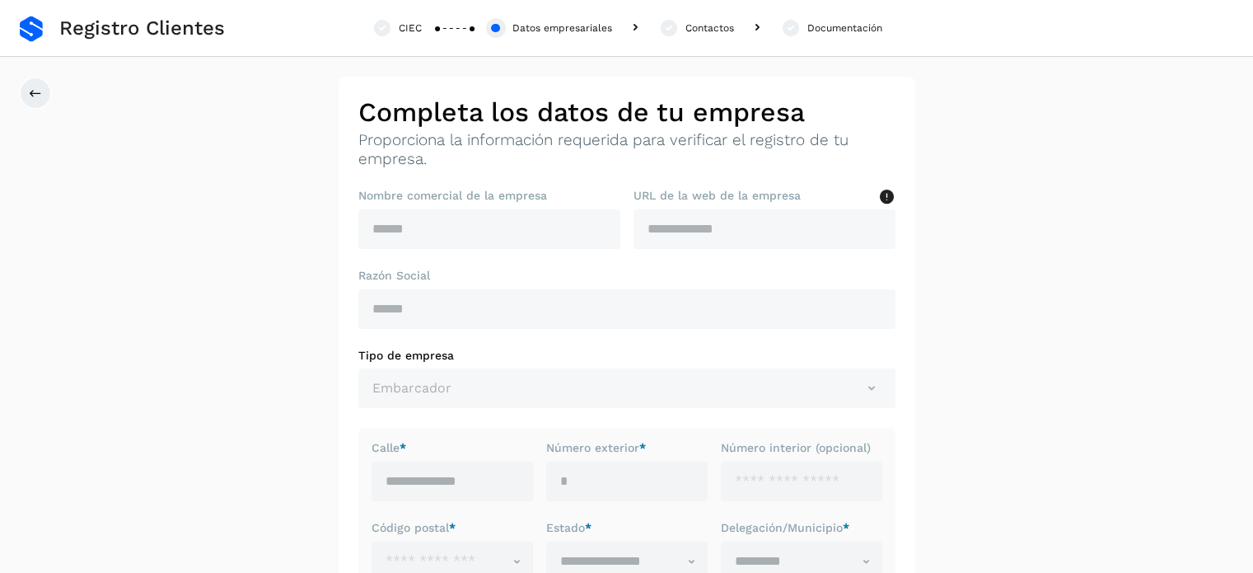
click at [391, 35] on div "CIEC" at bounding box center [397, 28] width 50 height 20
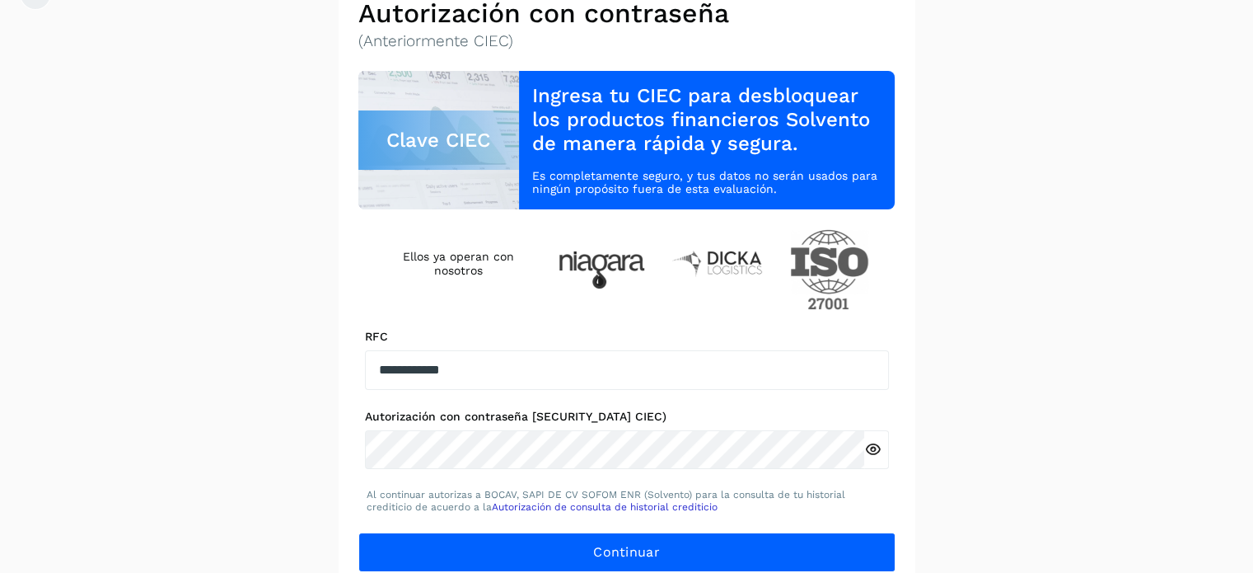
scroll to position [191, 0]
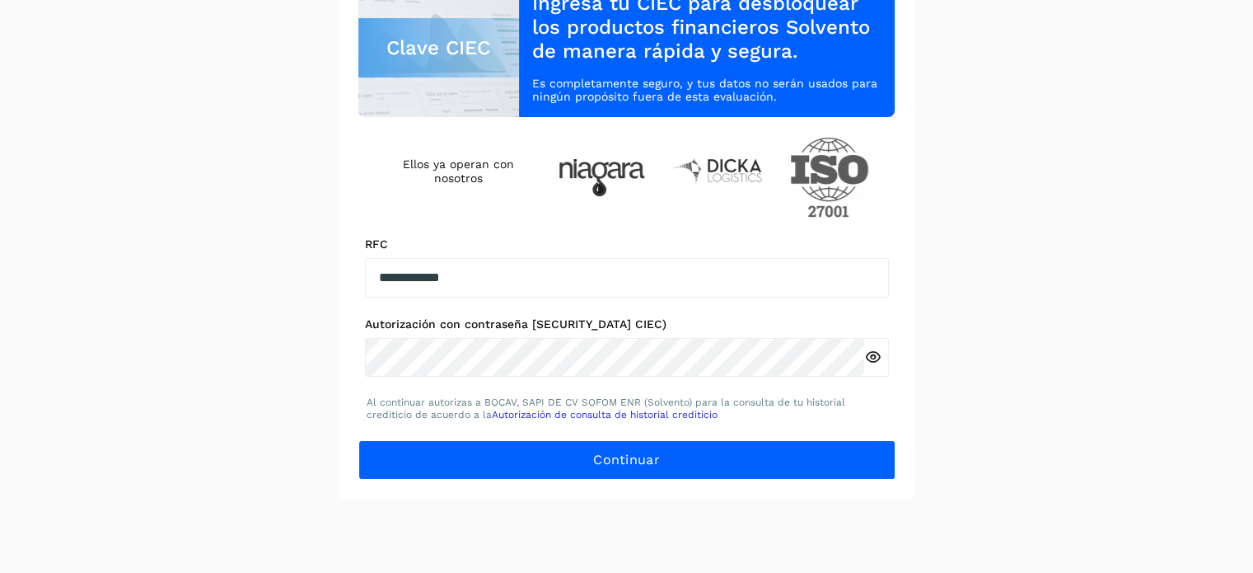
click at [869, 348] on icon at bounding box center [872, 356] width 17 height 17
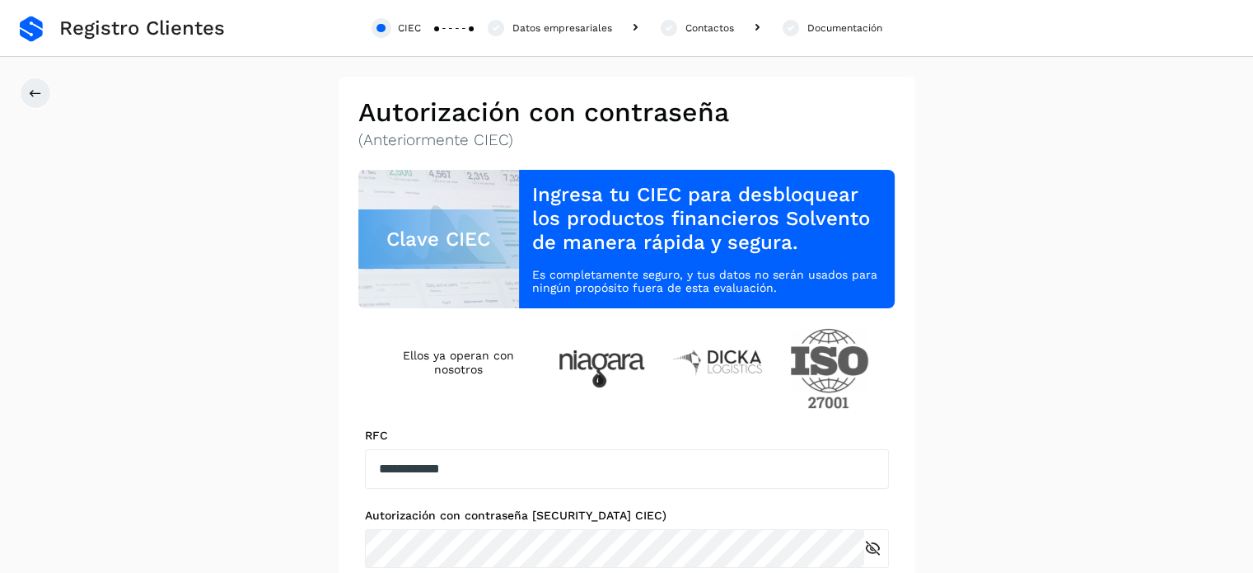
click at [521, 33] on div "Datos empresariales" at bounding box center [562, 28] width 100 height 15
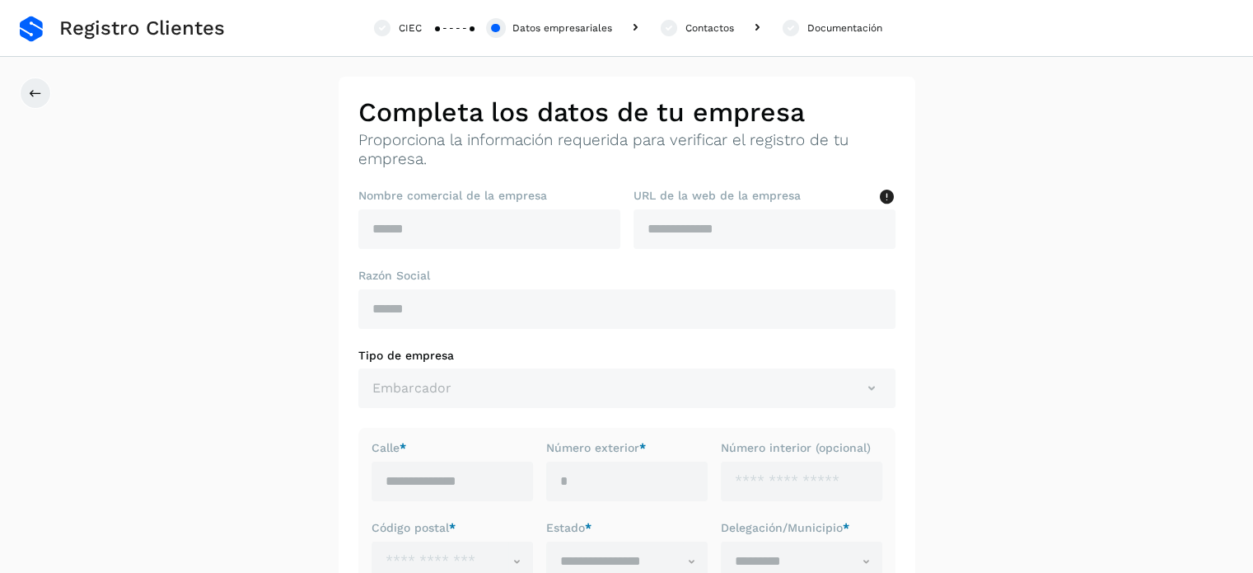
click at [681, 22] on div "Contactos" at bounding box center [696, 28] width 76 height 20
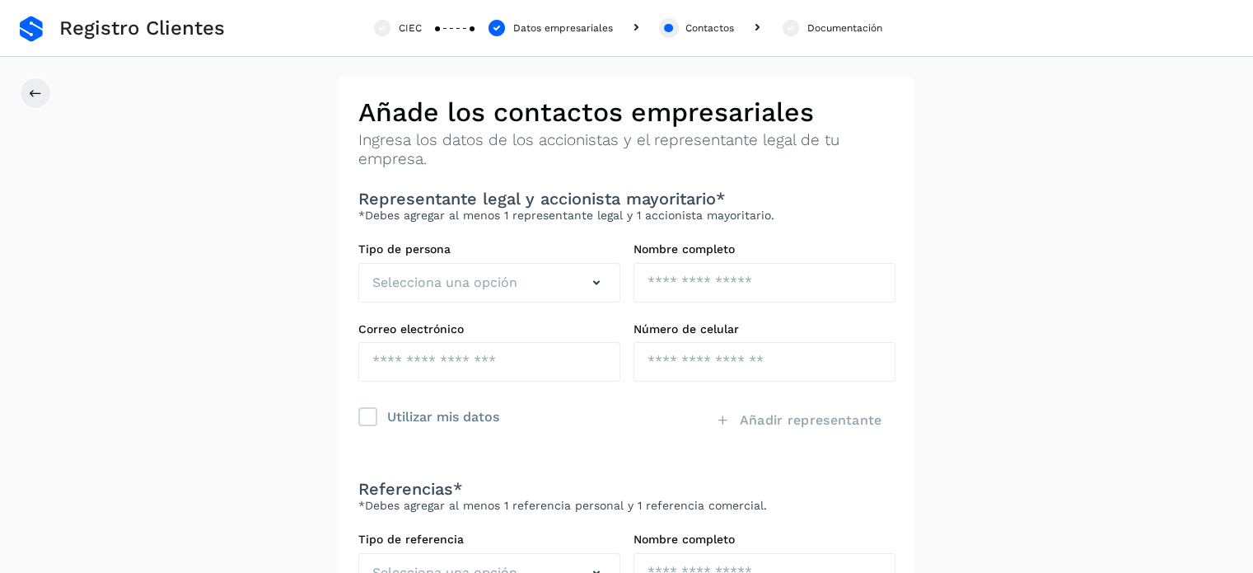
click at [788, 16] on div "CIEC Datos empresariales Contactos Documentación" at bounding box center [626, 28] width 1253 height 57
click at [793, 26] on icon at bounding box center [790, 28] width 21 height 20
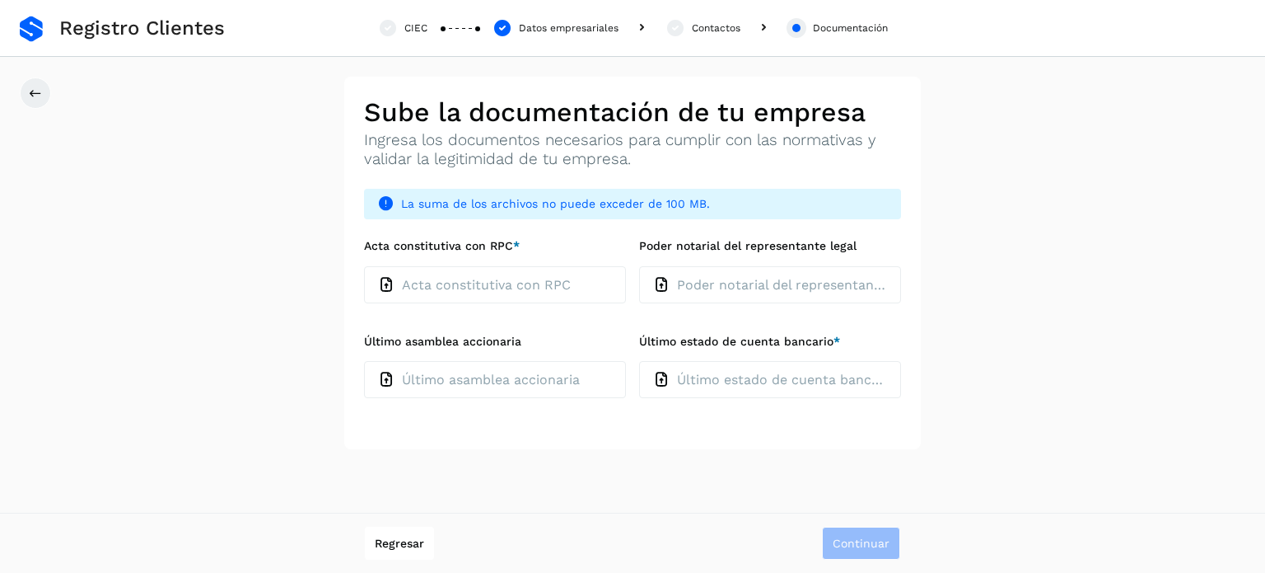
click at [699, 21] on div "Contactos" at bounding box center [716, 28] width 49 height 15
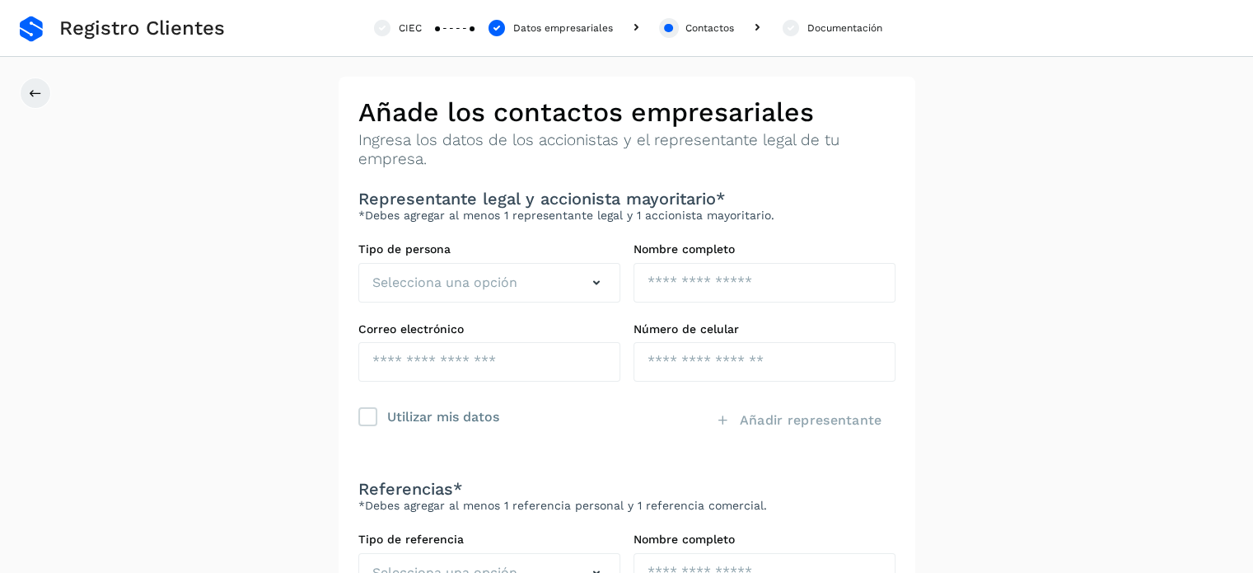
click at [391, 26] on div "CIEC" at bounding box center [397, 28] width 50 height 20
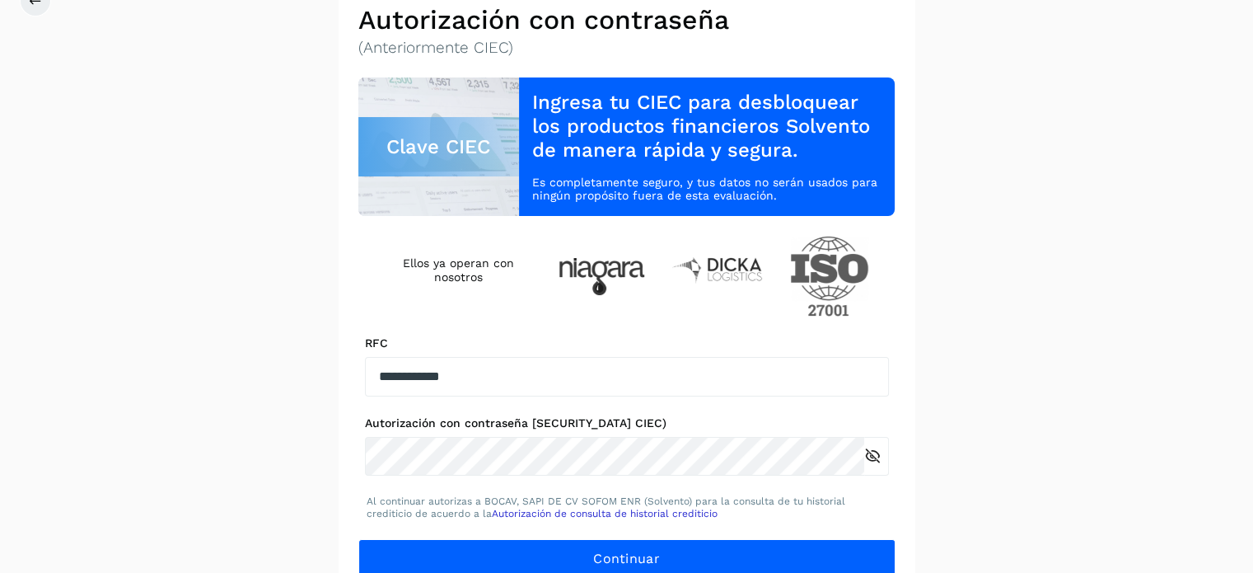
scroll to position [191, 0]
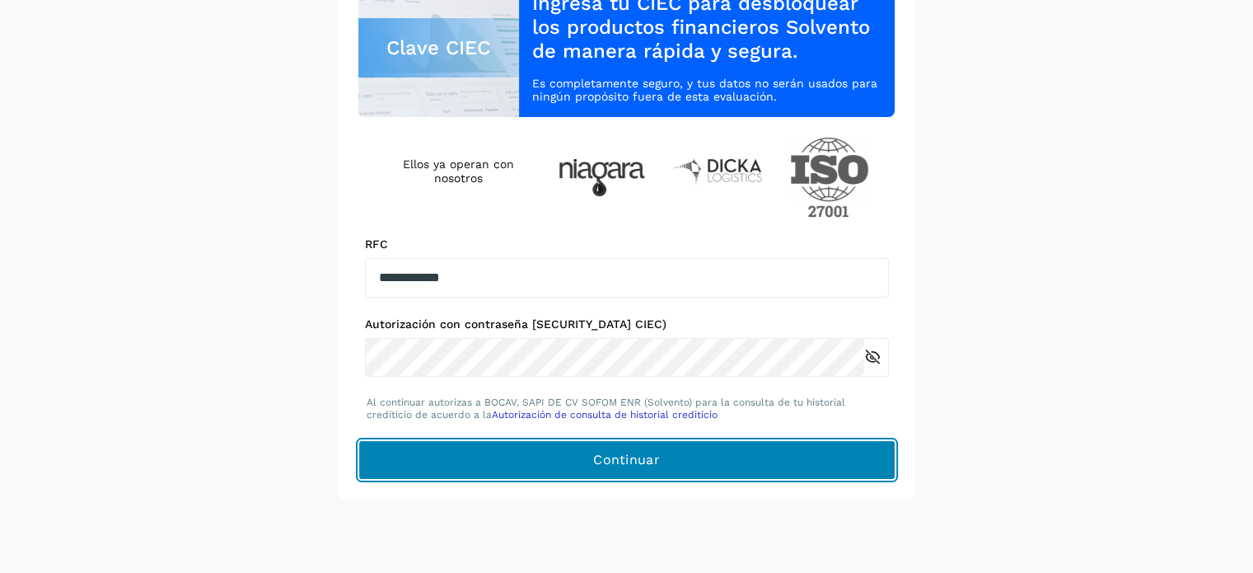
click at [837, 457] on button "Continuar" at bounding box center [626, 460] width 537 height 40
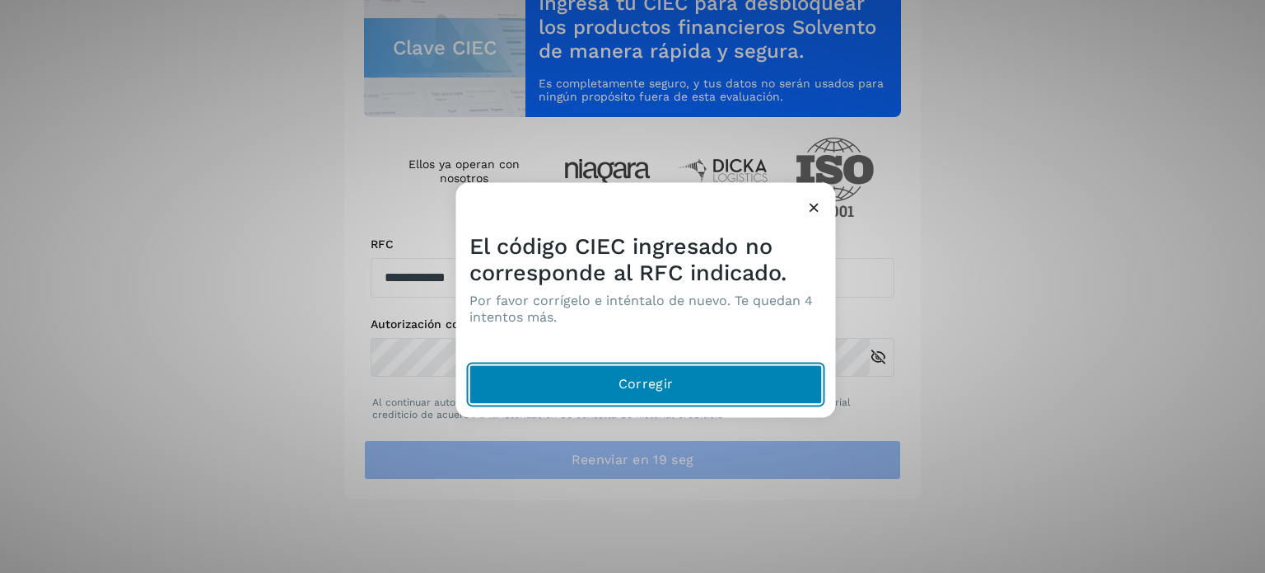
click at [758, 381] on button "Corregir" at bounding box center [646, 384] width 353 height 40
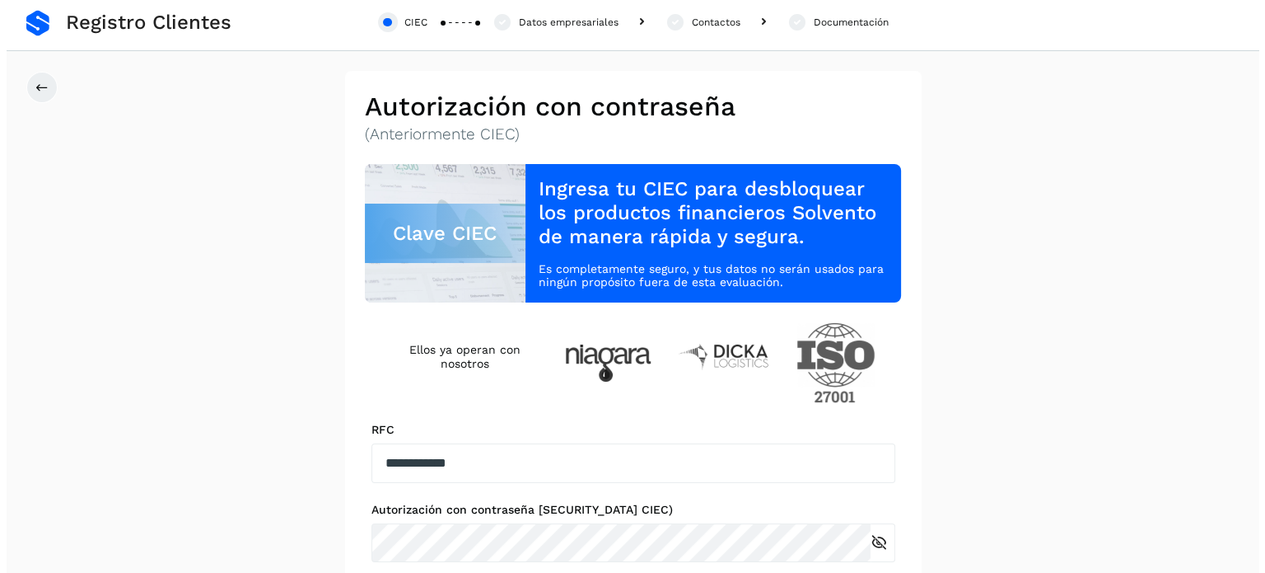
scroll to position [0, 0]
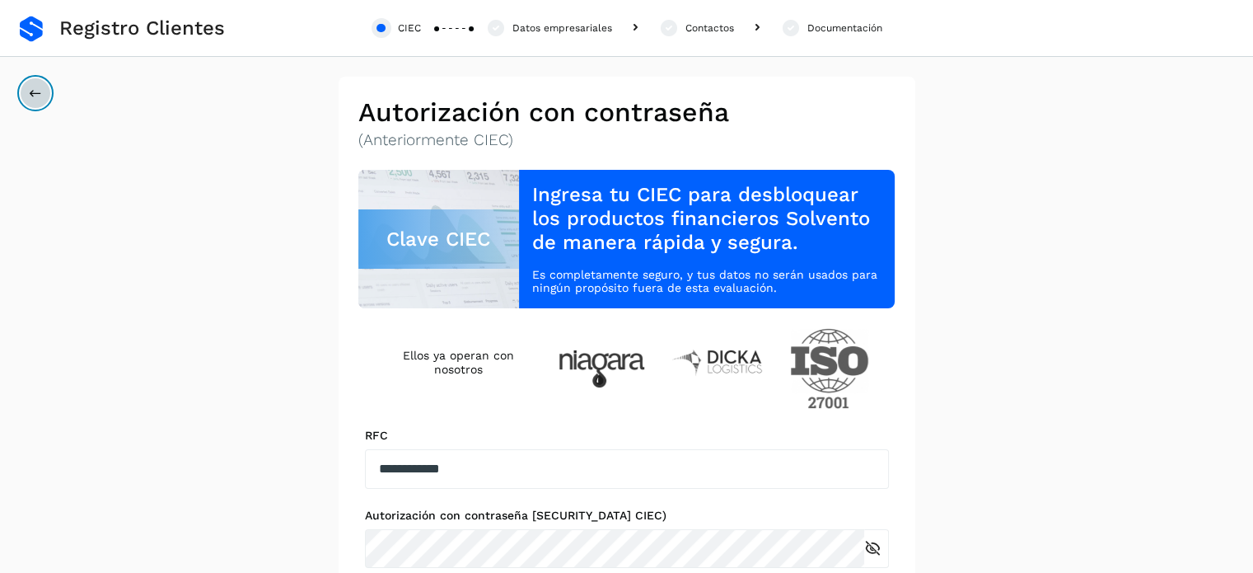
click at [47, 91] on button at bounding box center [35, 92] width 31 height 31
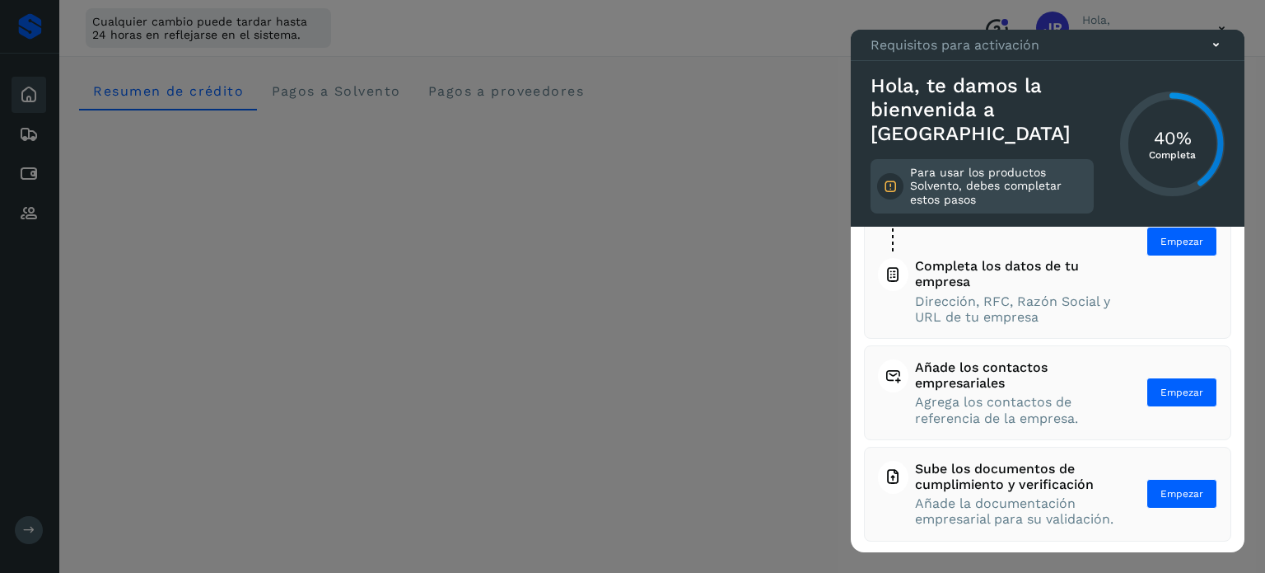
scroll to position [181, 0]
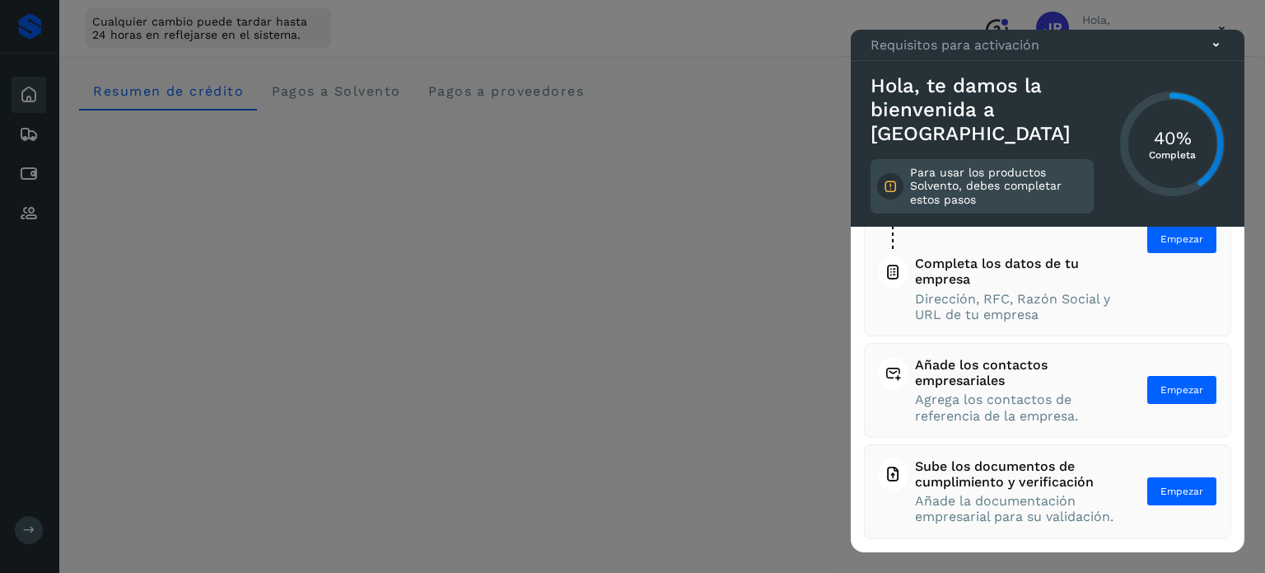
drag, startPoint x: 1050, startPoint y: 303, endPoint x: 933, endPoint y: 294, distance: 118.2
click at [933, 294] on span "Dirección, RFC, Razón Social y URL de tu empresa" at bounding box center [1015, 306] width 200 height 31
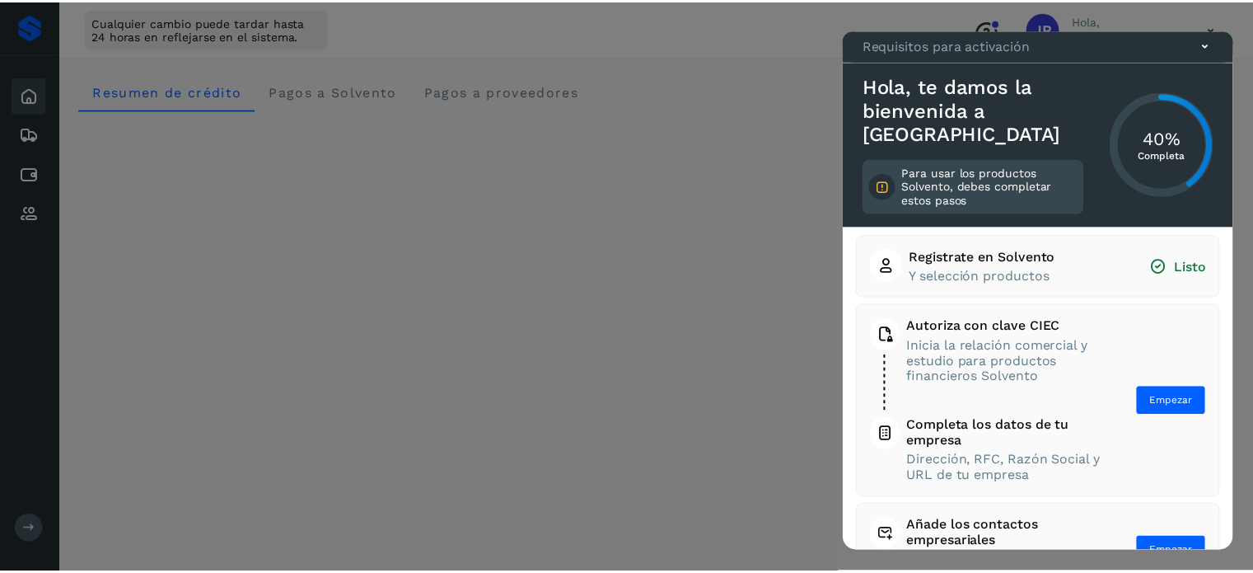
scroll to position [0, 0]
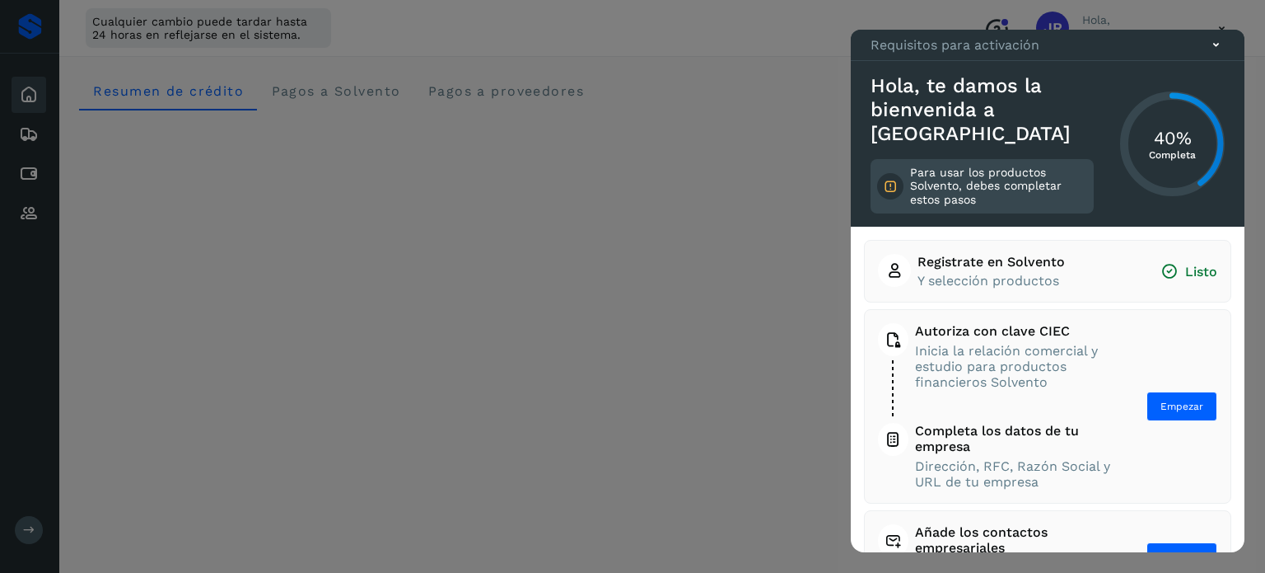
click at [887, 189] on icon at bounding box center [890, 186] width 15 height 15
drag, startPoint x: 893, startPoint y: 180, endPoint x: 1232, endPoint y: 58, distance: 360.4
click at [970, 185] on div "Para usar los productos Solvento, debes completar estos pasos" at bounding box center [982, 186] width 223 height 54
click at [1147, 409] on button "Empezar" at bounding box center [1182, 406] width 71 height 30
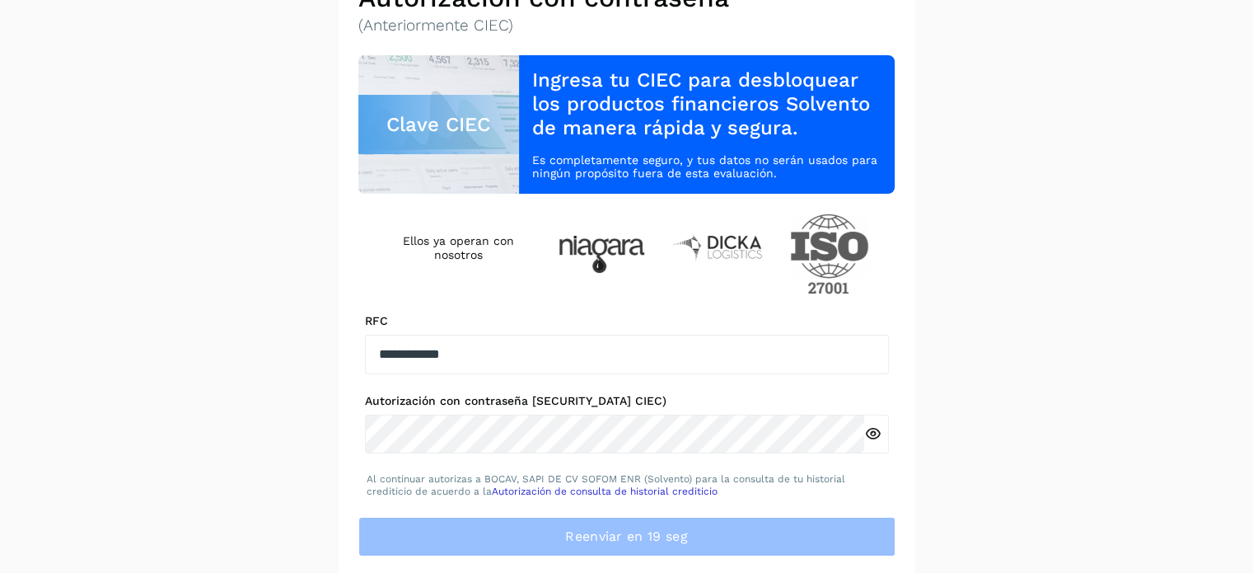
scroll to position [191, 0]
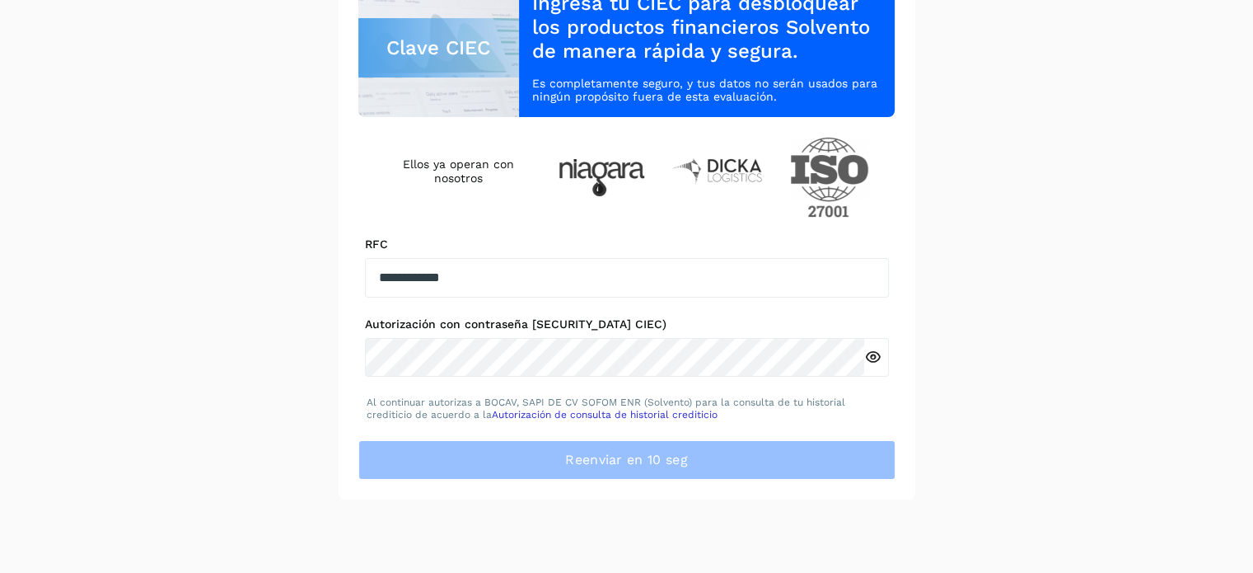
click at [872, 355] on icon at bounding box center [872, 356] width 17 height 17
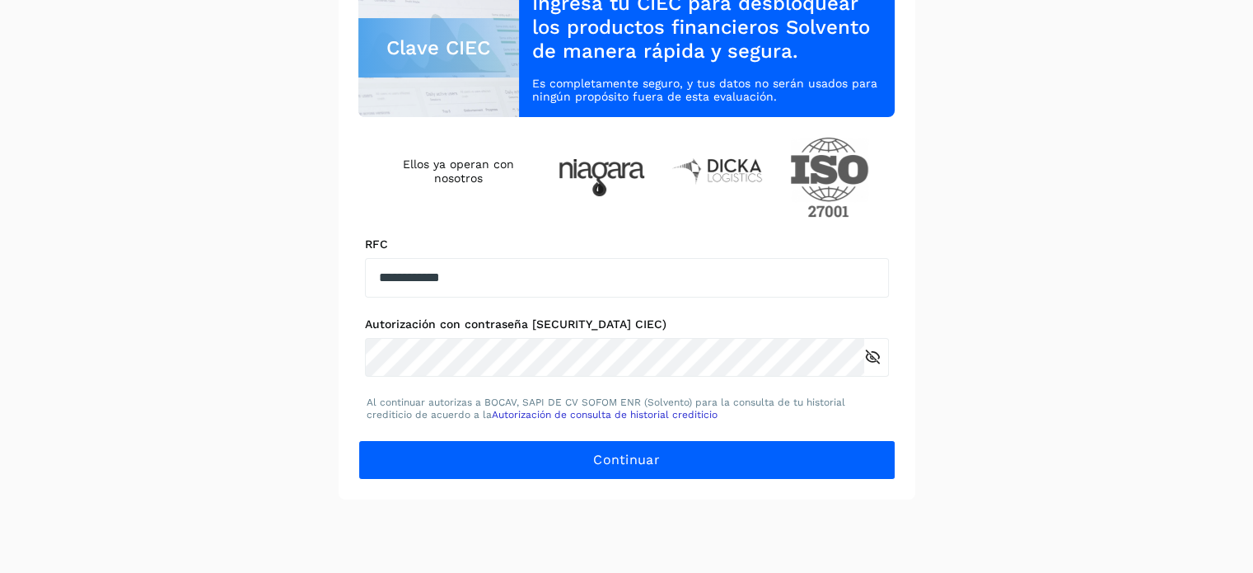
click at [898, 465] on div "**********" at bounding box center [627, 192] width 577 height 614
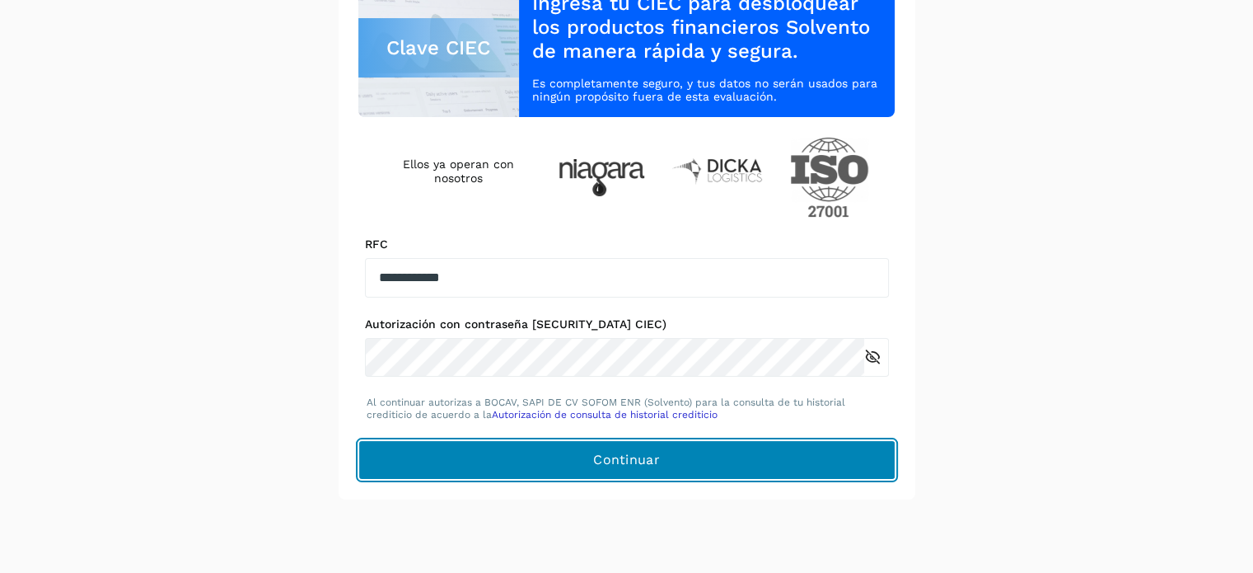
click at [886, 461] on button "Continuar" at bounding box center [626, 460] width 537 height 40
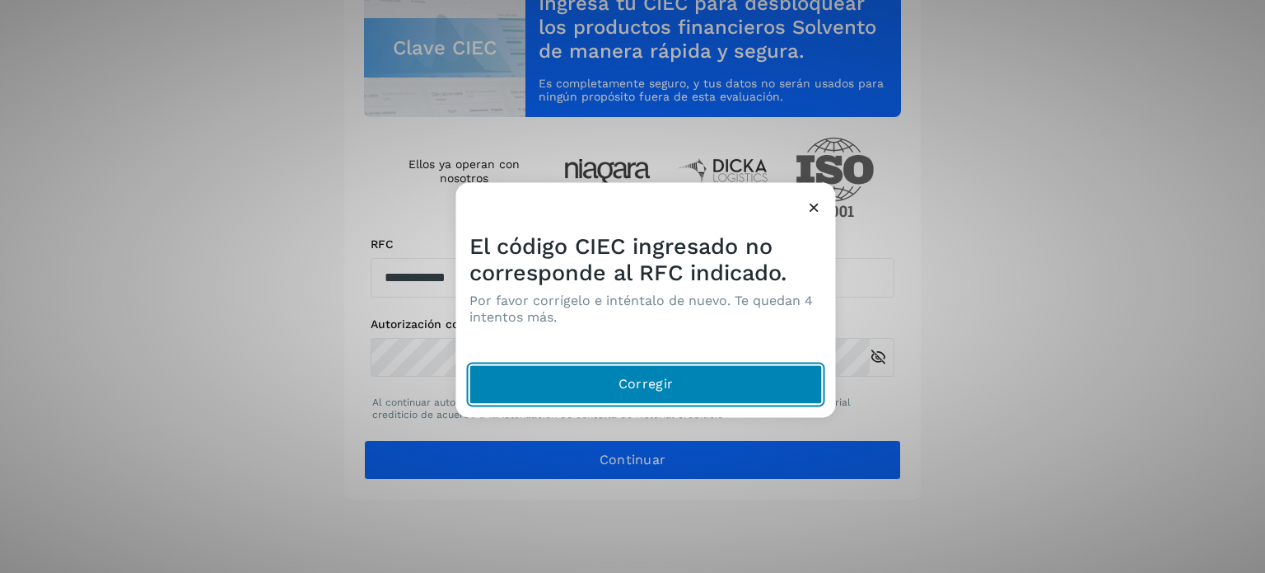
click at [722, 372] on button "Corregir" at bounding box center [646, 384] width 353 height 40
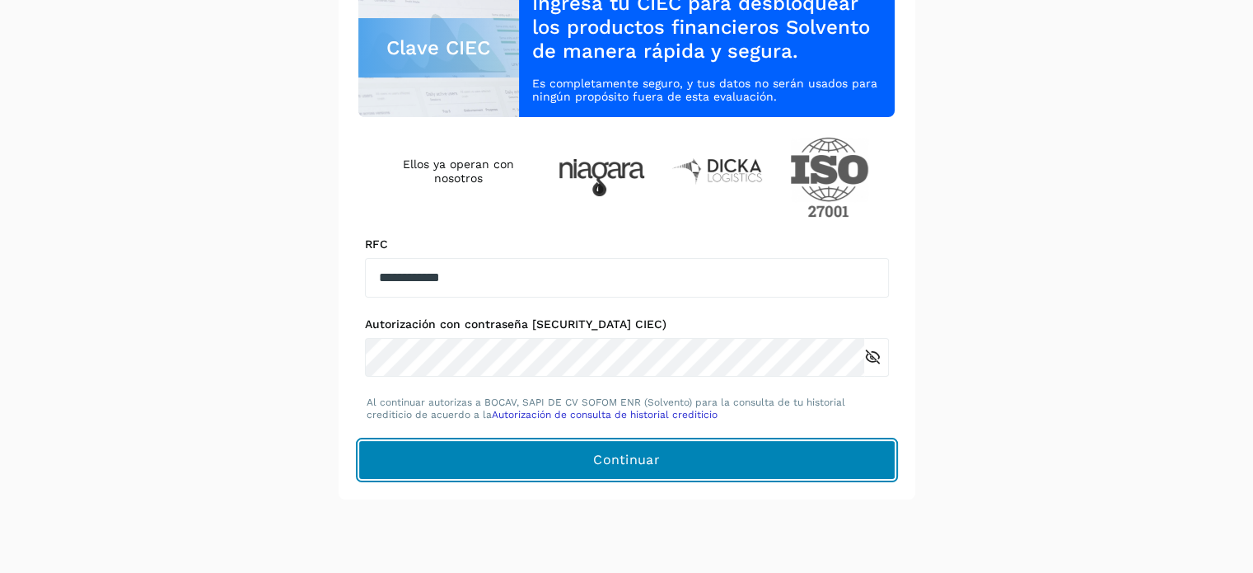
click at [621, 460] on span "Continuar" at bounding box center [626, 460] width 67 height 18
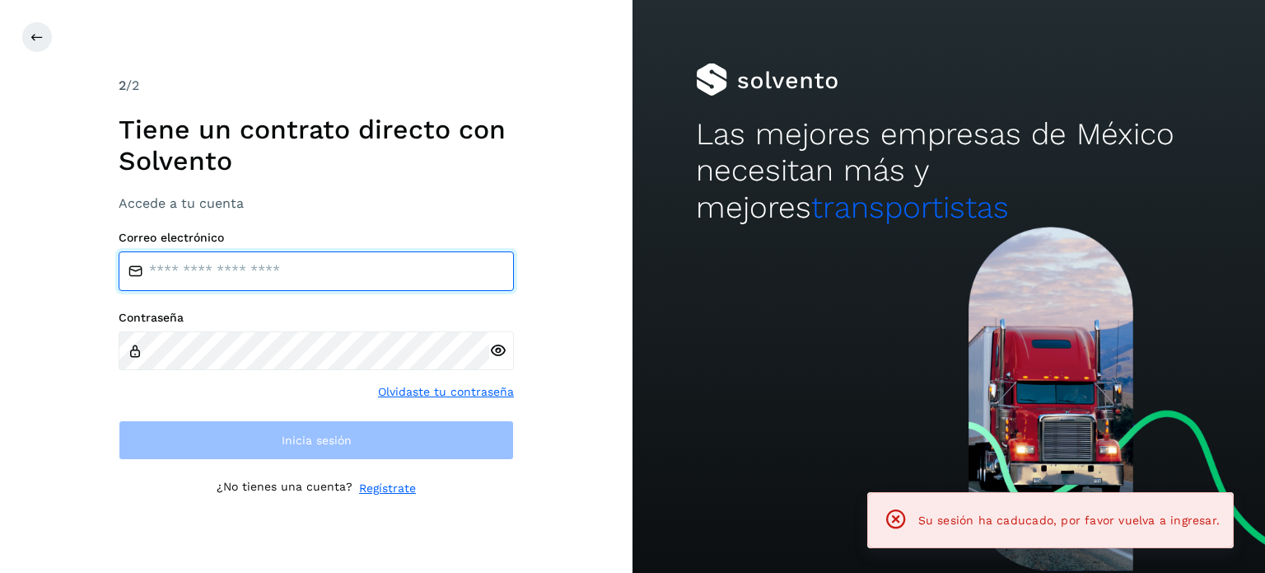
click at [287, 265] on input "email" at bounding box center [316, 271] width 395 height 40
type input "**********"
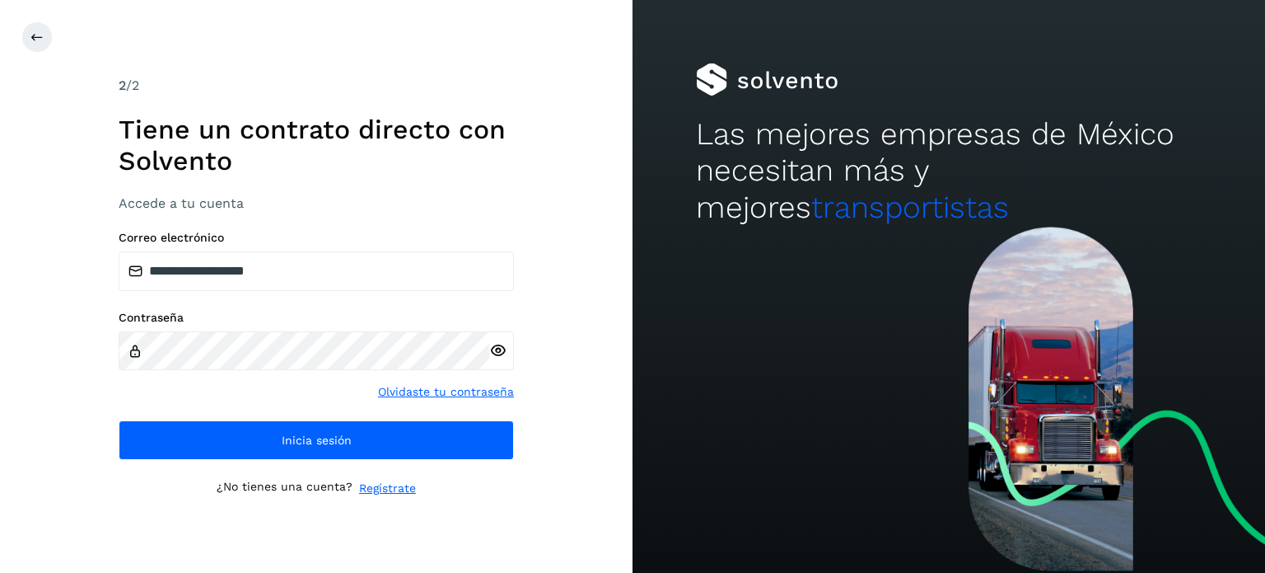
click at [506, 354] on icon at bounding box center [497, 350] width 17 height 17
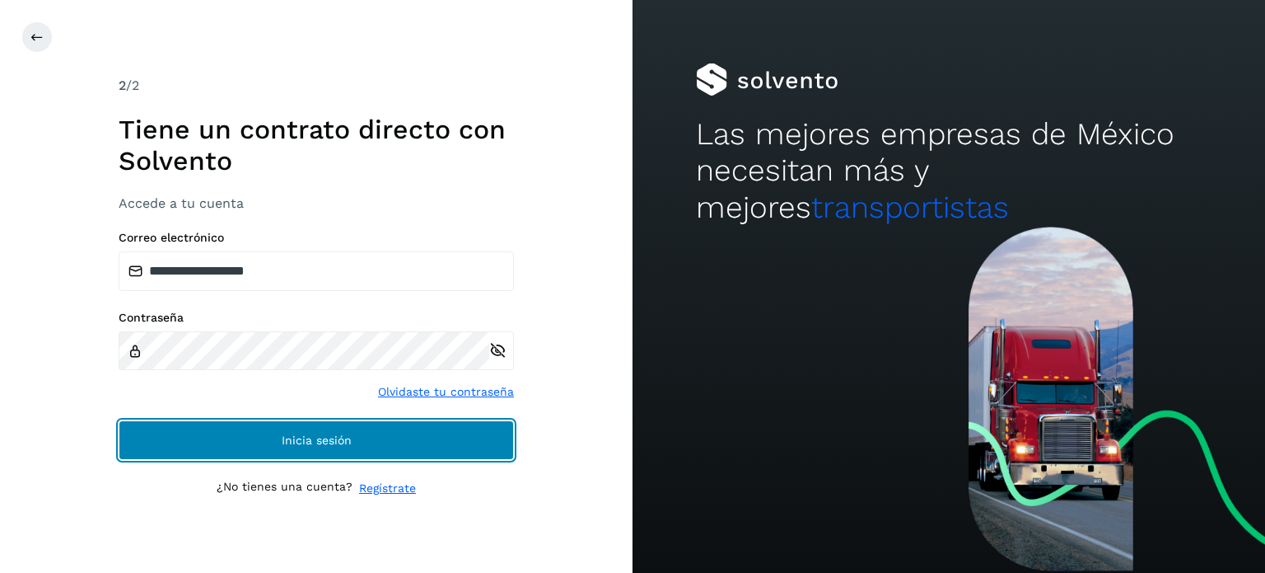
click at [402, 451] on button "Inicia sesión" at bounding box center [316, 440] width 395 height 40
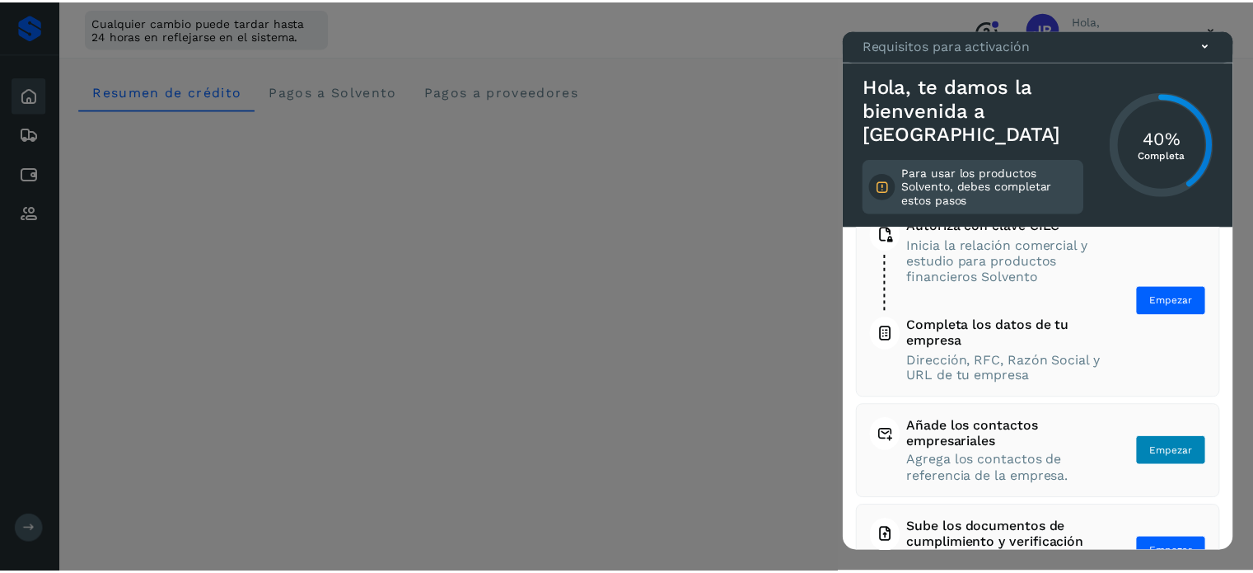
scroll to position [16, 0]
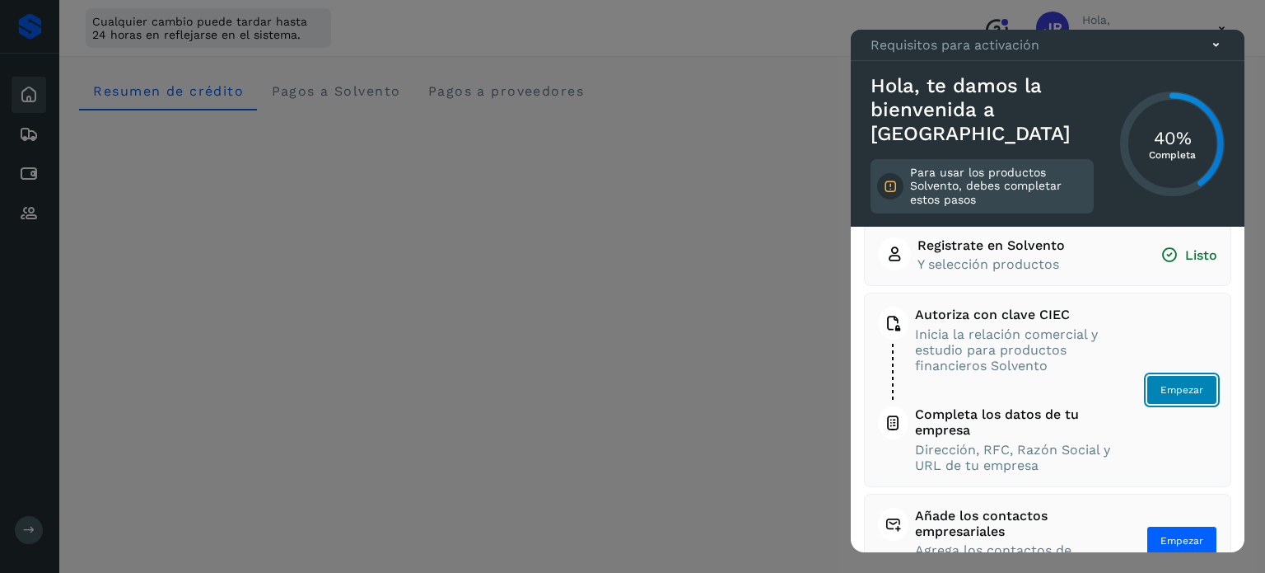
click at [1161, 395] on span "Empezar" at bounding box center [1182, 389] width 43 height 15
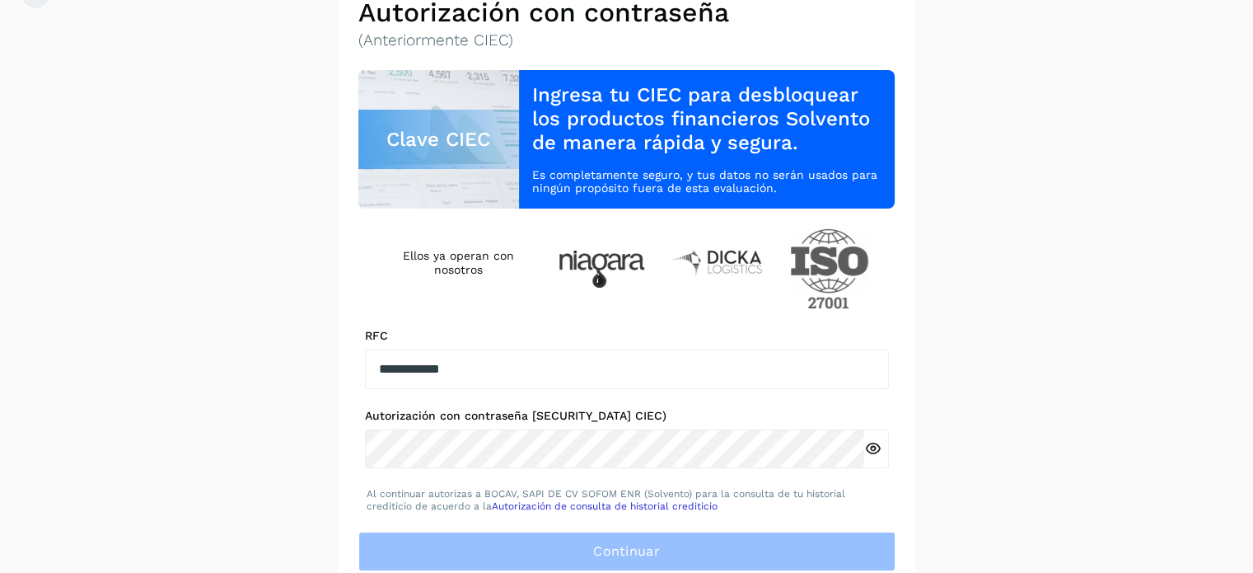
scroll to position [165, 0]
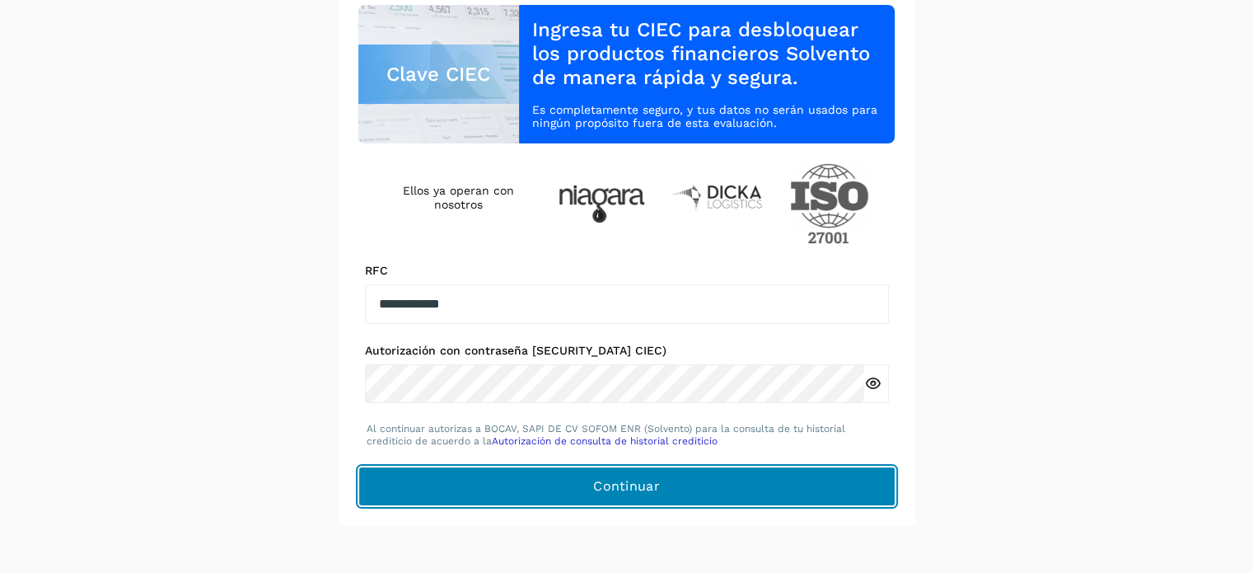
click at [600, 470] on button "Continuar" at bounding box center [626, 486] width 537 height 40
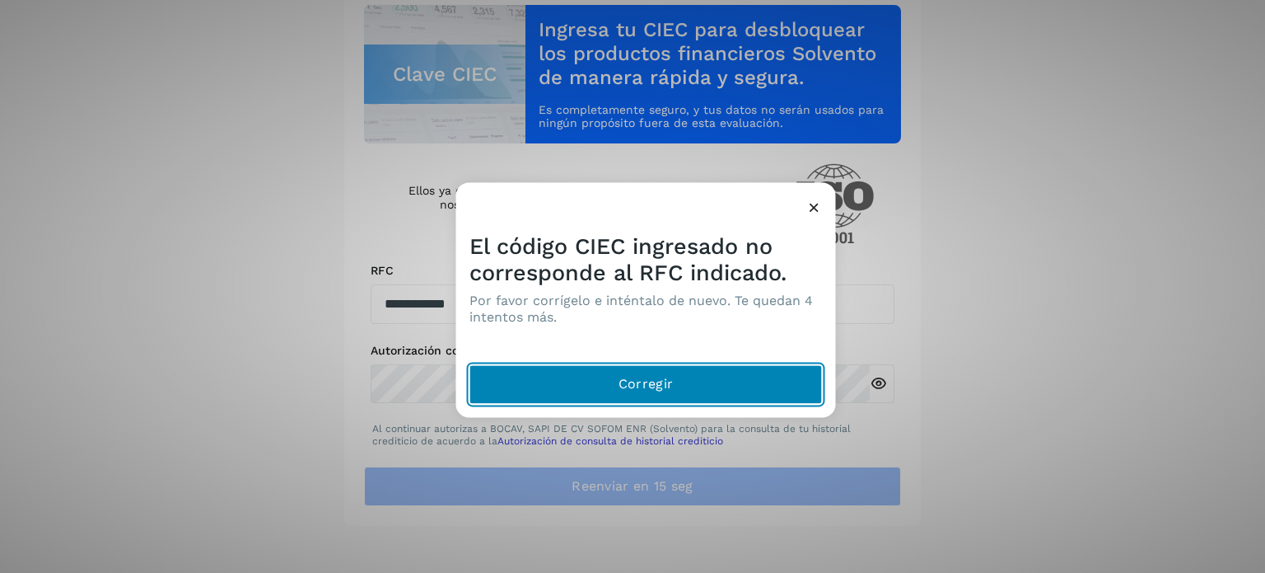
click at [705, 381] on button "Corregir" at bounding box center [646, 384] width 353 height 40
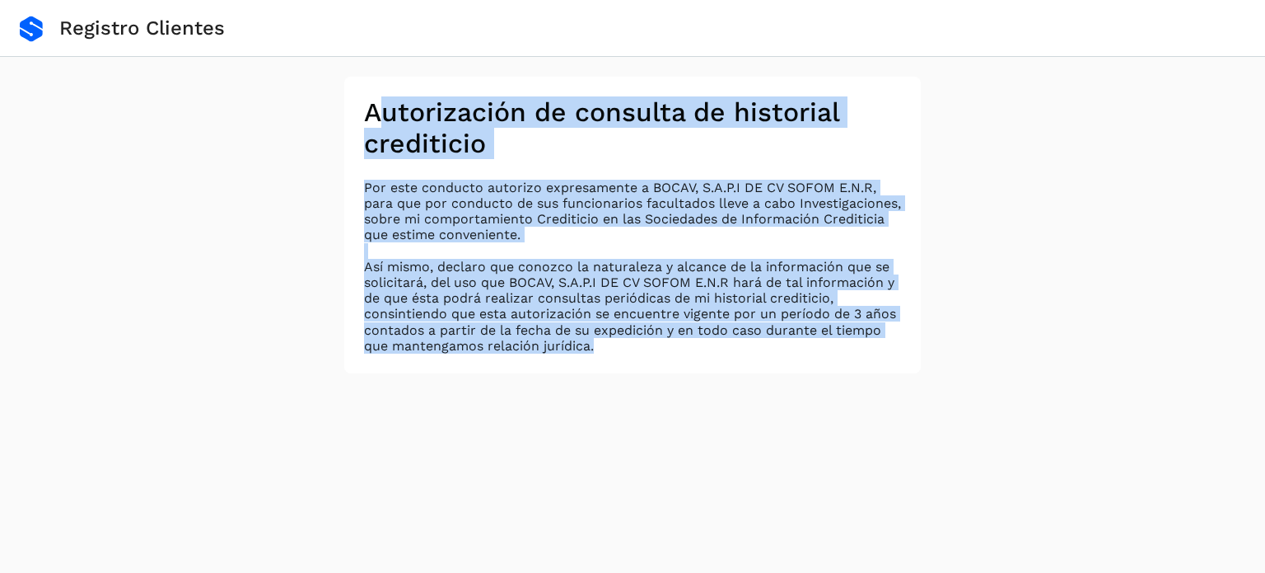
drag, startPoint x: 392, startPoint y: 133, endPoint x: 666, endPoint y: 369, distance: 361.0
click at [666, 369] on div "Autorización de consulta de historial crediticio Por este conducto autorizo exp…" at bounding box center [632, 225] width 577 height 297
